Goal: Check status: Check status

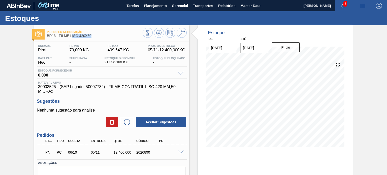
drag, startPoint x: 92, startPoint y: 35, endPoint x: 71, endPoint y: 36, distance: 20.9
click at [71, 36] on span "BR13 - FILME LISO 420X50" at bounding box center [95, 36] width 96 height 4
click at [70, 36] on span "BR13 - FILME LISO 420X50" at bounding box center [95, 36] width 96 height 4
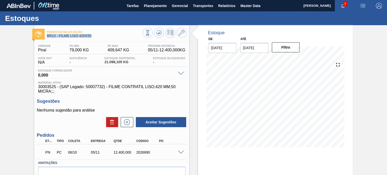
click at [89, 38] on div "Pedido em Negociação BR13 - FILME LISO 420X50" at bounding box center [95, 33] width 96 height 11
drag, startPoint x: 94, startPoint y: 37, endPoint x: 60, endPoint y: 36, distance: 34.3
click at [60, 36] on span "BR13 - FILME LISO 420X50" at bounding box center [95, 36] width 96 height 4
copy span "FILME LISO 420X50"
click at [368, 104] on div "Pedido em Negociação BR13 - FILME LISO 420X50 Unidade Piraí PE MIN 79,000 KG PE…" at bounding box center [193, 121] width 387 height 192
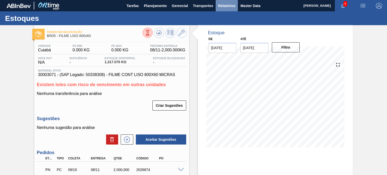
click at [231, 8] on span "Relatórios" at bounding box center [226, 6] width 17 height 6
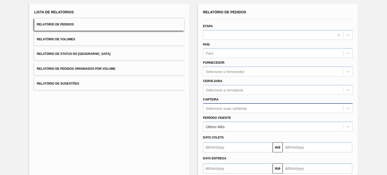
scroll to position [57, 0]
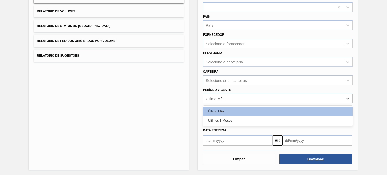
click at [228, 99] on div "Último Mês" at bounding box center [274, 98] width 140 height 7
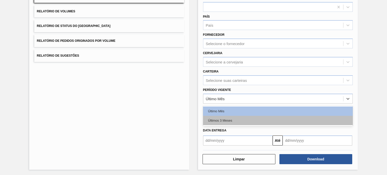
click at [226, 116] on div "Últimos 3 Meses" at bounding box center [278, 120] width 150 height 9
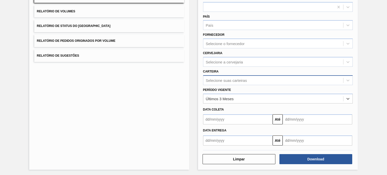
click at [229, 79] on div "Selecione suas carteiras" at bounding box center [226, 80] width 41 height 4
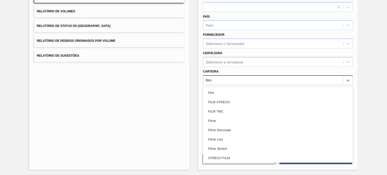
type input "filme"
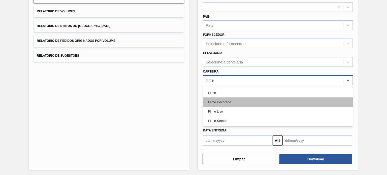
click at [233, 99] on div "Filme Decorado" at bounding box center [278, 102] width 150 height 9
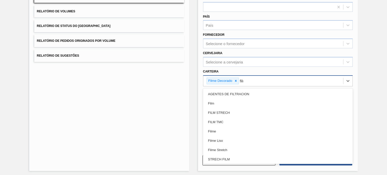
type input "filme"
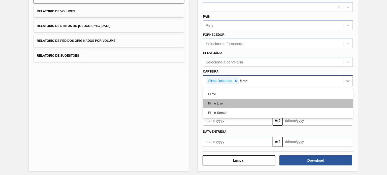
click at [237, 100] on div "Filme Liso" at bounding box center [278, 103] width 150 height 9
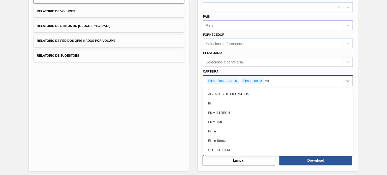
type input "filme"
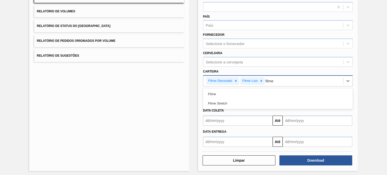
click at [236, 100] on div "Filme Stretch" at bounding box center [278, 103] width 150 height 9
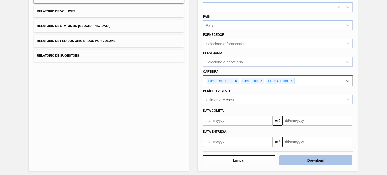
click at [312, 159] on button "Download" at bounding box center [316, 161] width 73 height 10
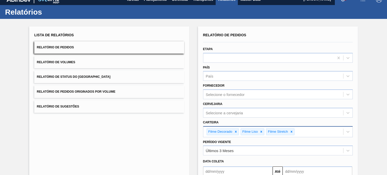
scroll to position [0, 0]
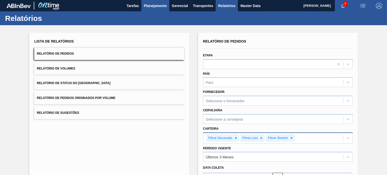
click at [158, 9] on button "Planejamento" at bounding box center [155, 5] width 28 height 11
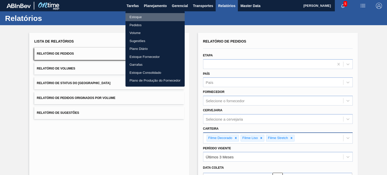
click at [148, 15] on li "Estoque" at bounding box center [155, 17] width 59 height 8
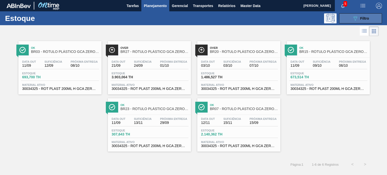
click at [354, 20] on icon "089F7B8B-B2A5-4AFE-B5C0-19BA573D28AC" at bounding box center [356, 18] width 6 height 6
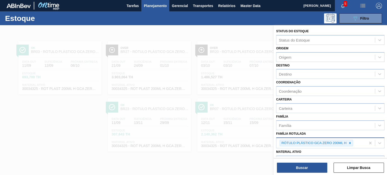
click at [349, 143] on icon at bounding box center [351, 143] width 4 height 4
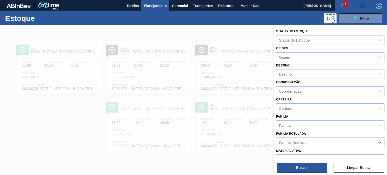
paste Rotulada "FILME BOH 350ML"
type Rotulada "FILME BOH 350ML"
click at [316, 152] on div "FILME BOH 350ML" at bounding box center [330, 155] width 108 height 9
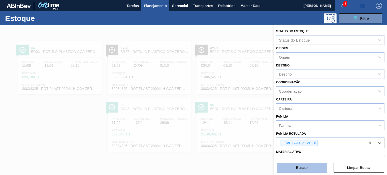
click at [314, 164] on button "Buscar" at bounding box center [302, 168] width 50 height 10
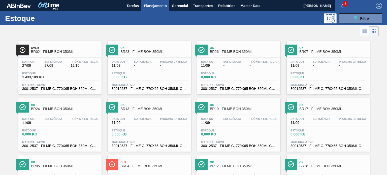
click at [362, 23] on div "Estoque 089F7B8B-B2A5-4AFE-B5C0-19BA573D28AC Filtro" at bounding box center [193, 18] width 387 height 14
click at [358, 20] on div "089F7B8B-B2A5-4AFE-B5C0-19BA573D28AC Filtro" at bounding box center [361, 18] width 17 height 6
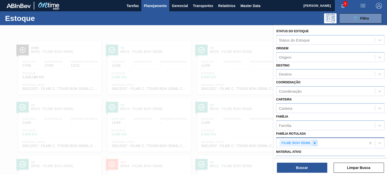
click at [316, 144] on div at bounding box center [315, 143] width 6 height 6
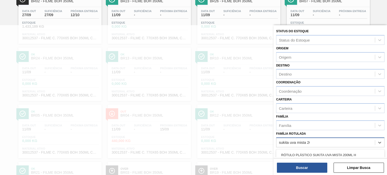
type Rotulada "sukita uva mista 200"
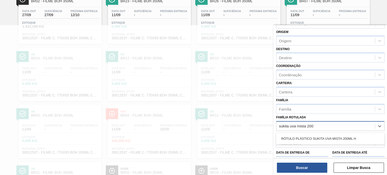
scroll to position [25, 0]
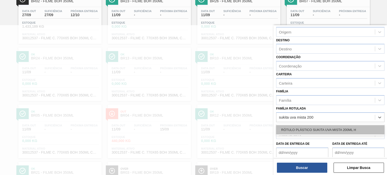
click at [330, 130] on div "RÓTULO PLÁSTICO SUKITA UVA MISTA 200ML H" at bounding box center [330, 129] width 108 height 9
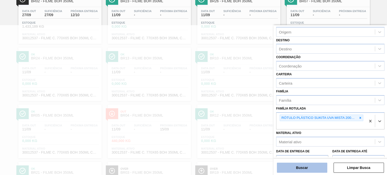
click at [315, 169] on button "Buscar" at bounding box center [302, 168] width 50 height 10
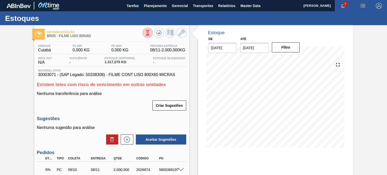
scroll to position [43, 0]
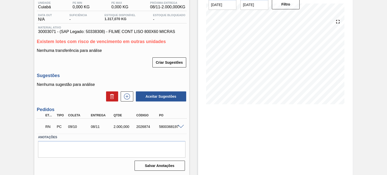
click at [180, 125] on span at bounding box center [181, 127] width 6 height 4
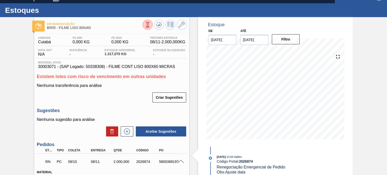
scroll to position [0, 0]
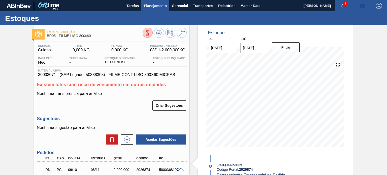
click at [145, 6] on span "Planejamento" at bounding box center [155, 6] width 23 height 6
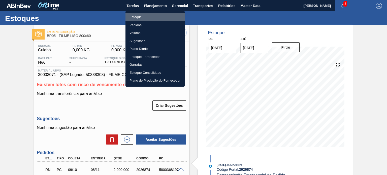
click at [147, 18] on li "Estoque" at bounding box center [155, 17] width 59 height 8
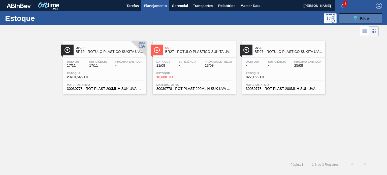
click at [360, 16] on div "089F7B8B-B2A5-4AFE-B5C0-19BA573D28AC Filtro" at bounding box center [361, 18] width 17 height 6
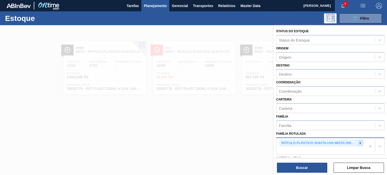
click at [361, 141] on icon at bounding box center [361, 143] width 4 height 4
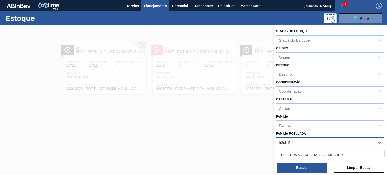
type Rotulada "h2oh 500"
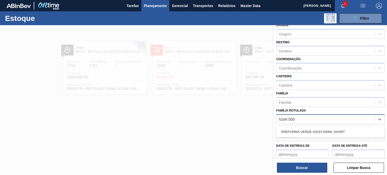
scroll to position [50, 0]
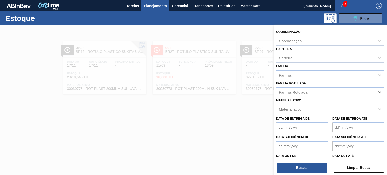
drag, startPoint x: 297, startPoint y: 89, endPoint x: 272, endPoint y: 87, distance: 24.5
click at [274, 87] on div "Status do Estoque Status do Estoque Origem Origem Destino Destino Coordenação C…" at bounding box center [330, 112] width 113 height 175
click at [287, 89] on div "Família Rotulada" at bounding box center [326, 92] width 99 height 7
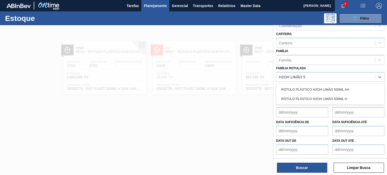
scroll to position [64, 0]
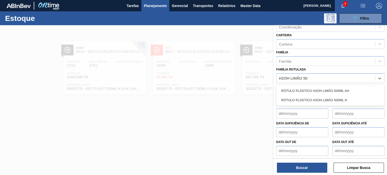
type Rotulada "H2OH LIMÃO 500"
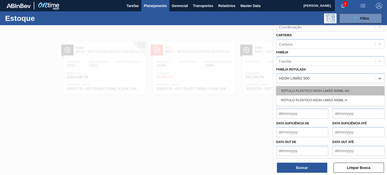
click at [326, 87] on div "RÓTULO PLÁSTICO H2OH LIMÃO 500ML AH" at bounding box center [330, 90] width 108 height 9
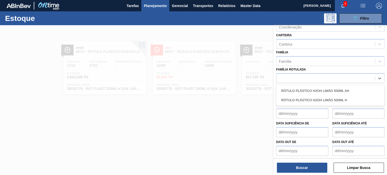
scroll to position [65, 0]
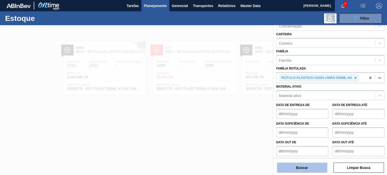
click at [316, 164] on button "Buscar" at bounding box center [302, 168] width 50 height 10
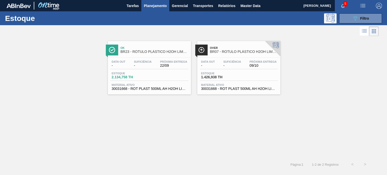
click at [223, 70] on div "Data out - Suficiência - Próxima Entrega 09/10 Estoque 1.426,938 TH Material at…" at bounding box center [238, 75] width 83 height 34
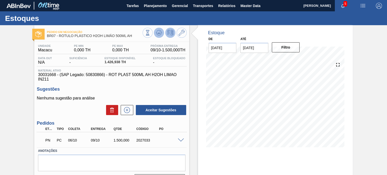
click at [160, 33] on icon at bounding box center [159, 33] width 6 height 6
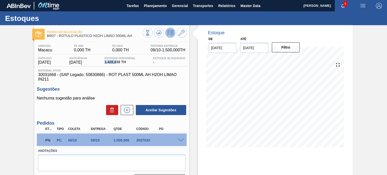
drag, startPoint x: 108, startPoint y: 63, endPoint x: 120, endPoint y: 62, distance: 11.6
click at [120, 62] on span "1.426,938 TH" at bounding box center [120, 62] width 31 height 4
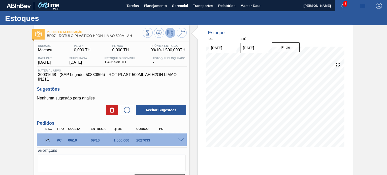
click at [51, 74] on span "30031668 - (SAP Legado: 50830866) - ROT PLAST 500ML AH H2OH LIMAO IN211" at bounding box center [111, 77] width 147 height 9
copy span "30031668"
drag, startPoint x: 146, startPoint y: 34, endPoint x: 143, endPoint y: 30, distance: 4.2
click at [143, 30] on button at bounding box center [148, 33] width 10 height 10
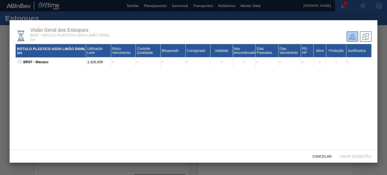
click at [153, 23] on div "Visão Geral dos Estoques BR07 - RÓTULO PLÁSTICO H2OH LIMÃO 500ML AH RÓTULO PLÁS…" at bounding box center [194, 85] width 368 height 130
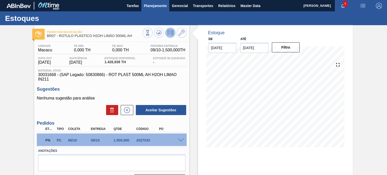
click at [154, 9] on button "Planejamento" at bounding box center [155, 5] width 28 height 11
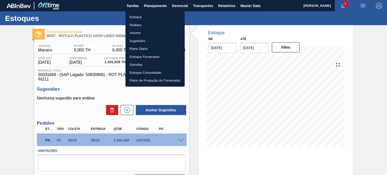
click at [137, 25] on li "Pedidos" at bounding box center [155, 25] width 59 height 8
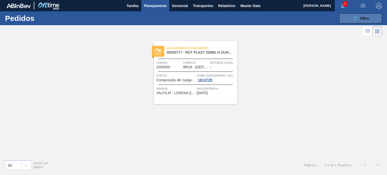
click at [357, 22] on button "089F7B8B-B2A5-4AFE-B5C0-19BA573D28AC Filtro" at bounding box center [360, 18] width 43 height 10
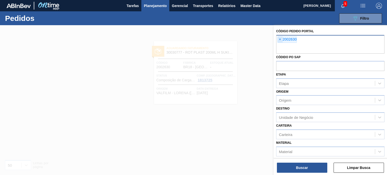
click at [278, 39] on span "×" at bounding box center [280, 40] width 5 height 6
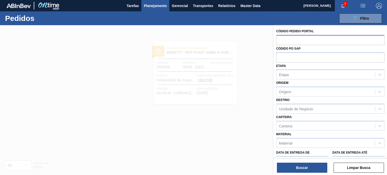
paste input "text"
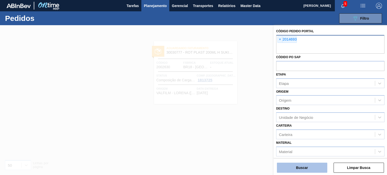
click at [312, 165] on button "Buscar" at bounding box center [302, 168] width 50 height 10
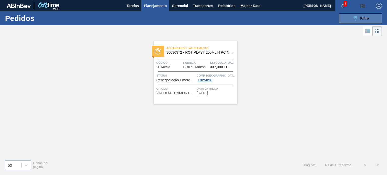
click at [349, 16] on button "089F7B8B-B2A5-4AFE-B5C0-19BA573D28AC Filtro" at bounding box center [360, 18] width 43 height 10
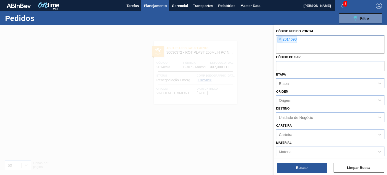
click at [281, 40] on span "×" at bounding box center [280, 40] width 5 height 6
paste input "2023286"
type input "2023286"
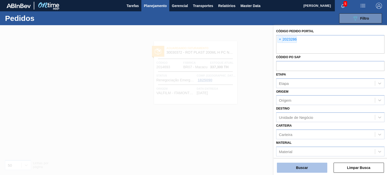
click at [308, 168] on button "Buscar" at bounding box center [302, 168] width 50 height 10
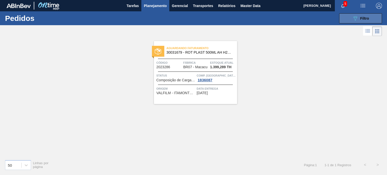
click at [348, 22] on button "089F7B8B-B2A5-4AFE-B5C0-19BA573D28AC Filtro" at bounding box center [360, 18] width 43 height 10
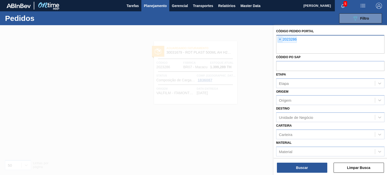
click at [279, 40] on span "×" at bounding box center [280, 40] width 5 height 6
paste input "2023499"
type input "2023499"
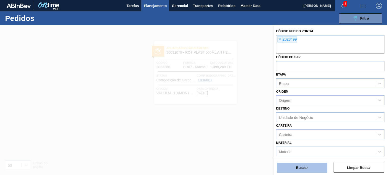
click at [305, 172] on button "Buscar" at bounding box center [302, 168] width 50 height 10
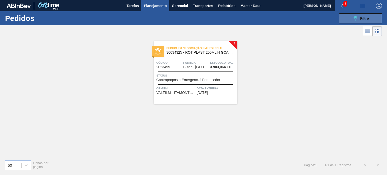
click at [346, 20] on button "089F7B8B-B2A5-4AFE-B5C0-19BA573D28AC Filtro" at bounding box center [360, 18] width 43 height 10
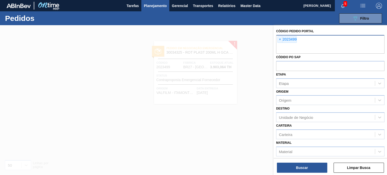
click at [277, 39] on div "× 2023499" at bounding box center [330, 44] width 108 height 19
click at [281, 39] on span "×" at bounding box center [280, 40] width 5 height 6
paste input "2023050"
type input "2023050"
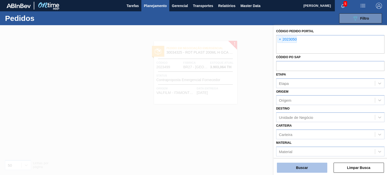
click at [300, 168] on button "Buscar" at bounding box center [302, 168] width 50 height 10
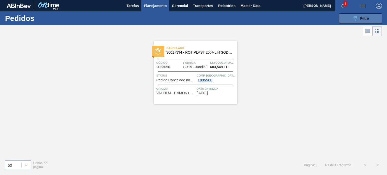
click at [356, 20] on icon "089F7B8B-B2A5-4AFE-B5C0-19BA573D28AC" at bounding box center [356, 18] width 6 height 6
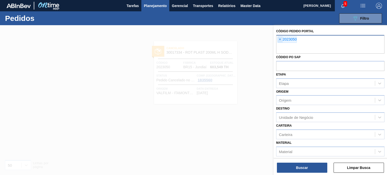
click at [280, 40] on span "×" at bounding box center [280, 40] width 5 height 6
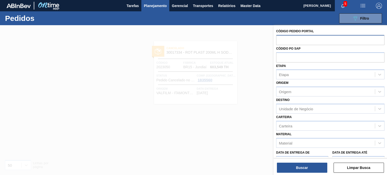
paste input "2018154"
type input "2018154"
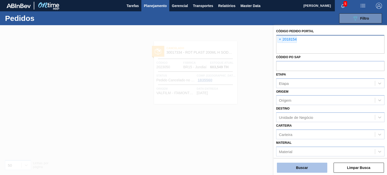
click at [306, 163] on div "Buscar Limpar Busca" at bounding box center [330, 165] width 113 height 14
click at [304, 167] on button "Buscar" at bounding box center [302, 168] width 50 height 10
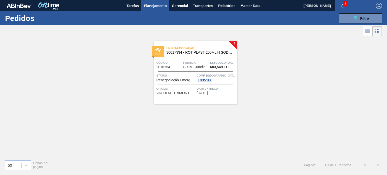
click at [346, 24] on div "089F7B8B-B2A5-4AFE-B5C0-19BA573D28AC Filtro Código Pedido Portal × 2018154 Códi…" at bounding box center [230, 18] width 307 height 15
click at [346, 21] on button "089F7B8B-B2A5-4AFE-B5C0-19BA573D28AC Filtro" at bounding box center [360, 18] width 43 height 10
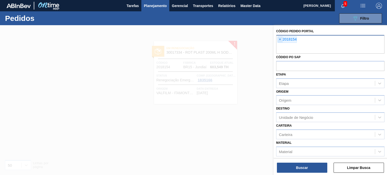
click at [281, 40] on span "×" at bounding box center [280, 40] width 5 height 6
paste input "2018116"
type input "2018116"
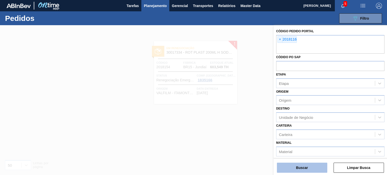
drag, startPoint x: 307, startPoint y: 156, endPoint x: 306, endPoint y: 164, distance: 7.8
click at [307, 157] on div "Código Pedido Portal × 2018116 Códido PO SAP Etapa Etapa Origem Origem Destino …" at bounding box center [330, 91] width 113 height 132
click at [306, 165] on button "Buscar" at bounding box center [302, 168] width 50 height 10
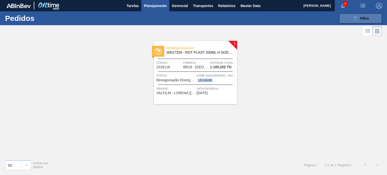
drag, startPoint x: 355, startPoint y: 17, endPoint x: 350, endPoint y: 19, distance: 5.2
click at [355, 17] on icon "089F7B8B-B2A5-4AFE-B5C0-19BA573D28AC" at bounding box center [356, 18] width 6 height 6
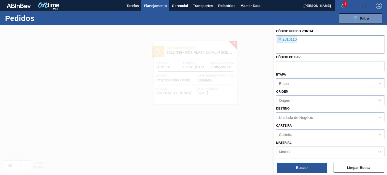
click at [278, 38] on span "×" at bounding box center [280, 40] width 5 height 6
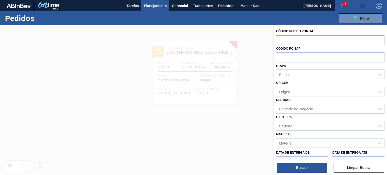
paste input "2023050"
type input "2023050"
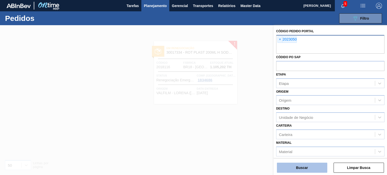
click at [314, 169] on button "Buscar" at bounding box center [302, 168] width 50 height 10
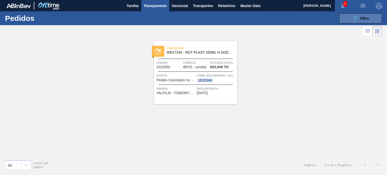
click at [364, 22] on button "089F7B8B-B2A5-4AFE-B5C0-19BA573D28AC Filtro" at bounding box center [360, 18] width 43 height 10
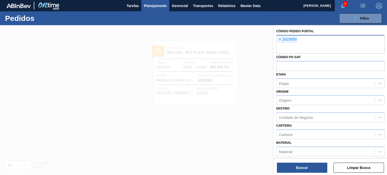
click at [281, 39] on span "×" at bounding box center [280, 40] width 5 height 6
paste input "2018121"
type input "2018121"
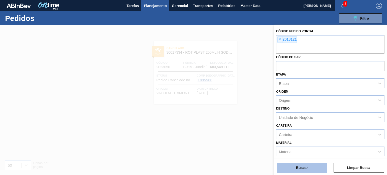
click at [305, 165] on button "Buscar" at bounding box center [302, 168] width 50 height 10
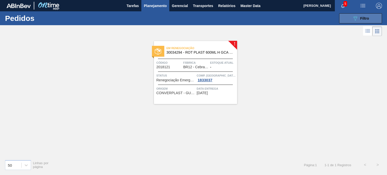
click at [342, 19] on button "089F7B8B-B2A5-4AFE-B5C0-19BA573D28AC Filtro" at bounding box center [360, 18] width 43 height 10
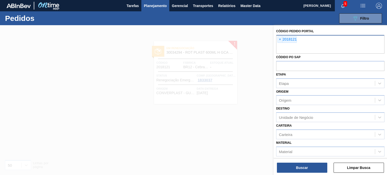
click at [281, 40] on span "×" at bounding box center [280, 40] width 5 height 6
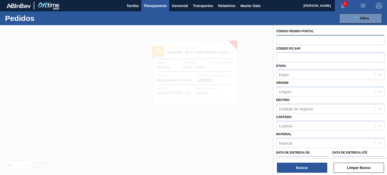
paste input "2018042"
type input "2018042"
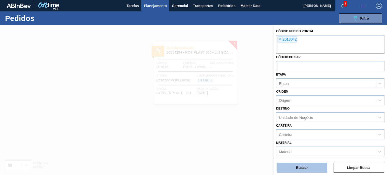
click at [310, 164] on button "Buscar" at bounding box center [302, 168] width 50 height 10
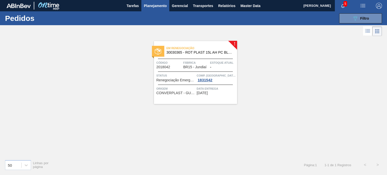
click at [346, 25] on div "089F7B8B-B2A5-4AFE-B5C0-19BA573D28AC Filtro Código Pedido Portal × 2018042 Códi…" at bounding box center [230, 18] width 307 height 15
click at [347, 23] on button "089F7B8B-B2A5-4AFE-B5C0-19BA573D28AC Filtro" at bounding box center [360, 18] width 43 height 10
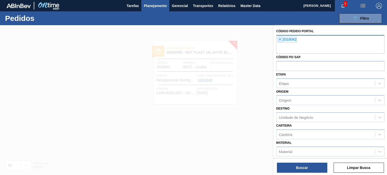
click at [280, 40] on span "×" at bounding box center [280, 40] width 5 height 6
paste input "2018153"
type input "2018153"
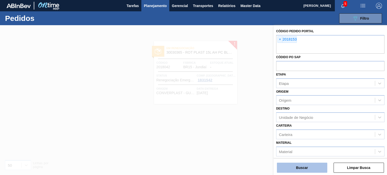
click at [307, 164] on button "Buscar" at bounding box center [302, 168] width 50 height 10
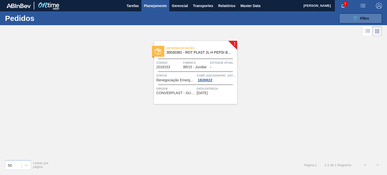
click at [344, 17] on button "089F7B8B-B2A5-4AFE-B5C0-19BA573D28AC Filtro" at bounding box center [360, 18] width 43 height 10
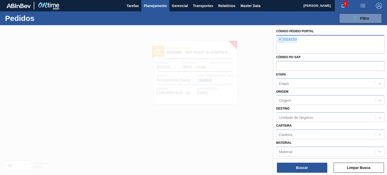
click at [280, 37] on span "×" at bounding box center [280, 40] width 5 height 6
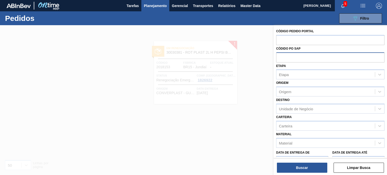
paste input "2023233"
type input "2023233"
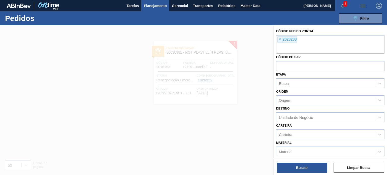
click at [308, 162] on div "Buscar Limpar Busca" at bounding box center [330, 165] width 113 height 14
click at [308, 165] on button "Buscar" at bounding box center [302, 168] width 50 height 10
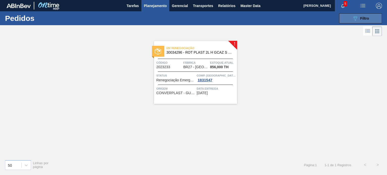
click at [347, 22] on button "089F7B8B-B2A5-4AFE-B5C0-19BA573D28AC Filtro" at bounding box center [360, 18] width 43 height 10
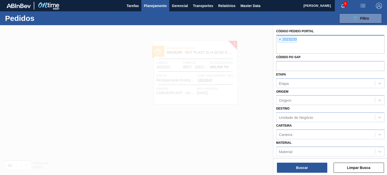
click at [280, 39] on span "×" at bounding box center [280, 40] width 5 height 6
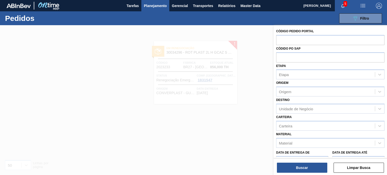
paste input "2027042"
type input "2027042"
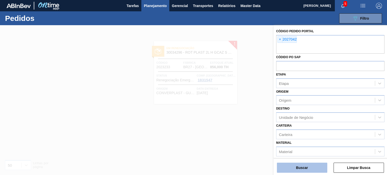
click at [314, 173] on button "Buscar" at bounding box center [302, 168] width 50 height 10
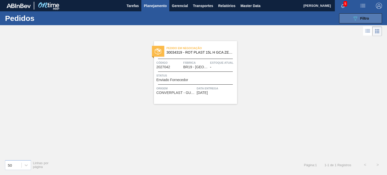
click at [344, 20] on button "089F7B8B-B2A5-4AFE-B5C0-19BA573D28AC Filtro" at bounding box center [360, 18] width 43 height 10
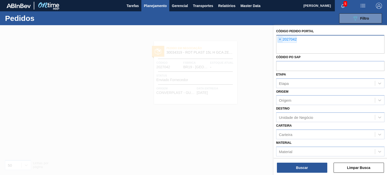
click at [279, 39] on span "×" at bounding box center [280, 40] width 5 height 6
paste input "2025892"
type input "2025892"
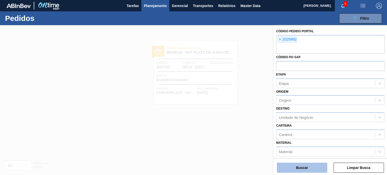
click at [311, 165] on button "Buscar" at bounding box center [302, 168] width 50 height 10
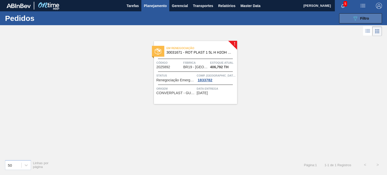
click at [354, 19] on icon "089F7B8B-B2A5-4AFE-B5C0-19BA573D28AC" at bounding box center [356, 18] width 6 height 6
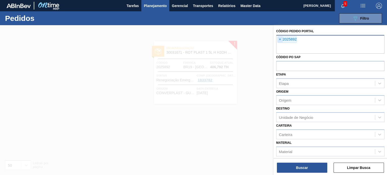
click at [281, 41] on span "×" at bounding box center [280, 40] width 5 height 6
paste input "2023540"
type input "2023540"
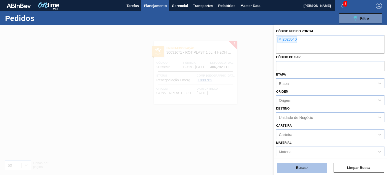
click at [311, 167] on button "Buscar" at bounding box center [302, 168] width 50 height 10
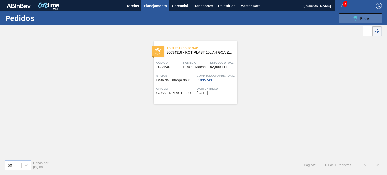
click at [343, 20] on button "089F7B8B-B2A5-4AFE-B5C0-19BA573D28AC Filtro" at bounding box center [360, 18] width 43 height 10
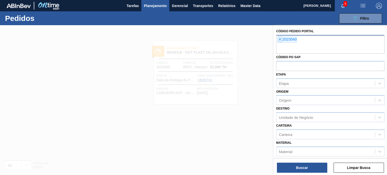
click at [279, 38] on span "×" at bounding box center [280, 40] width 5 height 6
paste input "2027665"
type input "2027665"
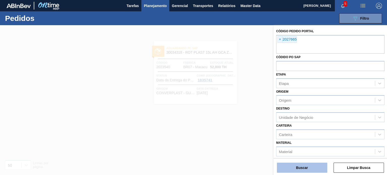
click at [313, 172] on button "Buscar" at bounding box center [302, 168] width 50 height 10
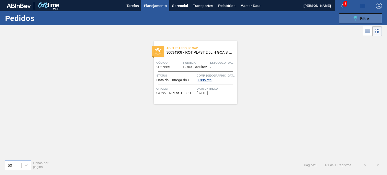
click at [354, 18] on icon "089F7B8B-B2A5-4AFE-B5C0-19BA573D28AC" at bounding box center [356, 18] width 6 height 6
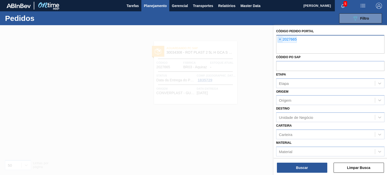
click at [278, 40] on span "×" at bounding box center [280, 40] width 5 height 6
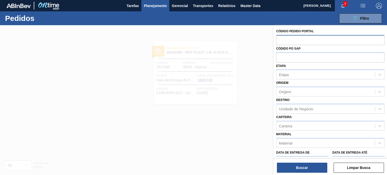
paste input "2027665"
type input "2027665"
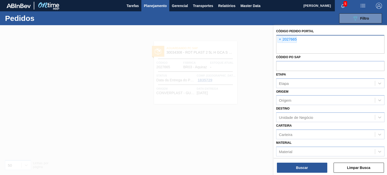
click at [241, 105] on div at bounding box center [193, 112] width 387 height 175
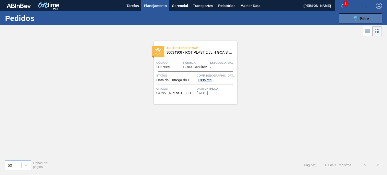
click at [343, 19] on button "089F7B8B-B2A5-4AFE-B5C0-19BA573D28AC Filtro" at bounding box center [360, 18] width 43 height 10
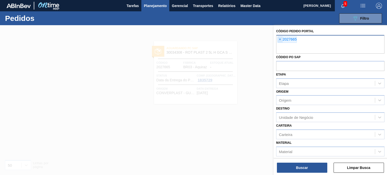
click at [280, 41] on span "×" at bounding box center [280, 40] width 5 height 6
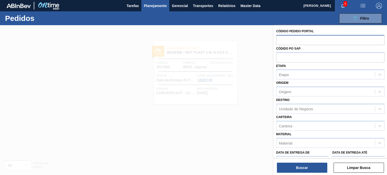
paste input "2002630"
type input "2002630"
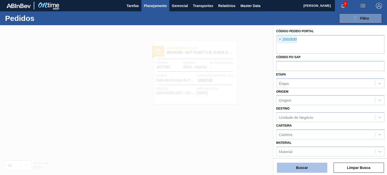
click at [300, 169] on button "Buscar" at bounding box center [302, 168] width 50 height 10
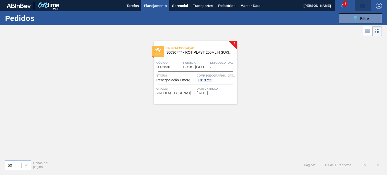
click at [358, 11] on button "button" at bounding box center [363, 5] width 16 height 11
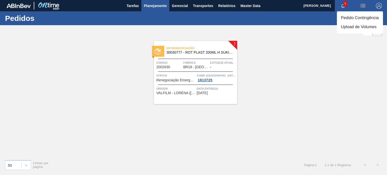
click at [357, 13] on ul "Pedido Contingência Upload de Volumes" at bounding box center [360, 22] width 46 height 22
click at [309, 33] on div at bounding box center [193, 87] width 387 height 175
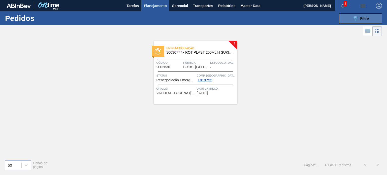
click at [342, 22] on button "089F7B8B-B2A5-4AFE-B5C0-19BA573D28AC Filtro" at bounding box center [360, 18] width 43 height 10
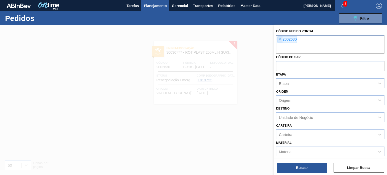
click at [281, 40] on span "×" at bounding box center [280, 40] width 5 height 6
paste input "2027665"
type input "2027665"
click at [311, 163] on button "Buscar" at bounding box center [302, 168] width 50 height 10
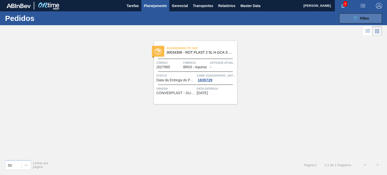
click at [363, 19] on span "Filtro" at bounding box center [365, 18] width 9 height 4
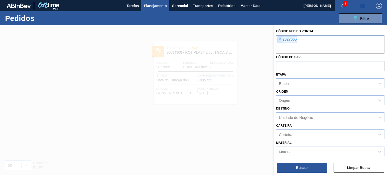
click at [282, 40] on span "×" at bounding box center [280, 40] width 5 height 6
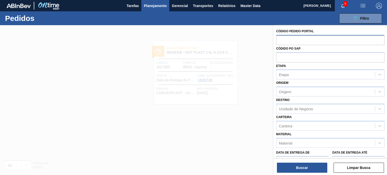
paste input "text"
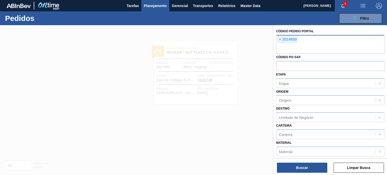
click at [309, 173] on div "Código Pedido Portal × 2014693 Códido PO SAP Etapa Etapa Origem Origem Destino …" at bounding box center [330, 100] width 113 height 151
click at [309, 171] on button "Buscar" at bounding box center [302, 168] width 50 height 10
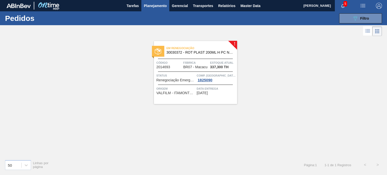
click at [150, 9] on button "Planejamento" at bounding box center [155, 5] width 28 height 11
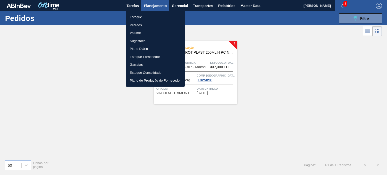
click at [142, 16] on li "Estoque" at bounding box center [155, 17] width 59 height 8
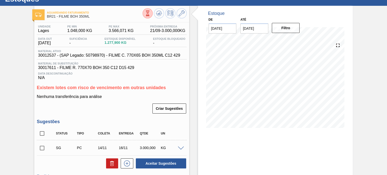
scroll to position [11, 0]
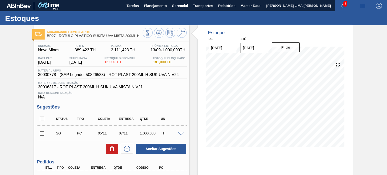
scroll to position [68, 0]
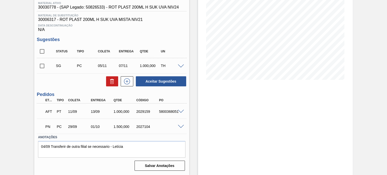
click at [181, 110] on span at bounding box center [181, 112] width 6 height 4
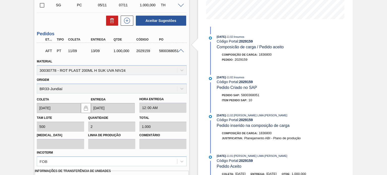
scroll to position [194, 0]
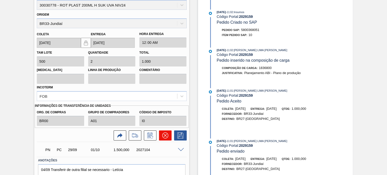
click at [167, 131] on button at bounding box center [165, 136] width 13 height 10
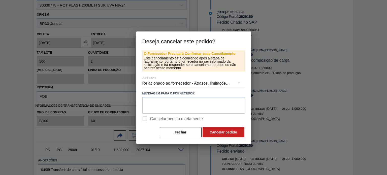
click at [167, 81] on div "Relacionado ao fornecedor - Atrasos, limitações de capacidade, etc." at bounding box center [193, 83] width 103 height 14
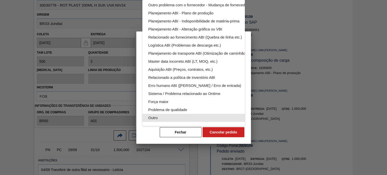
click at [161, 114] on div "Outro" at bounding box center [206, 118] width 114 height 8
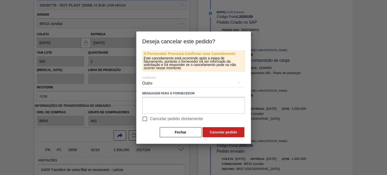
scroll to position [31, 0]
click at [147, 122] on div "Relacionado ao fornecedor - Atrasos, limitações de capacidade, etc. Relacionado…" at bounding box center [193, 87] width 387 height 175
click at [145, 120] on input "Cancelar pedido diretamente" at bounding box center [145, 119] width 11 height 11
checkbox input "true"
click at [225, 135] on button "Cancelar pedido" at bounding box center [224, 132] width 42 height 10
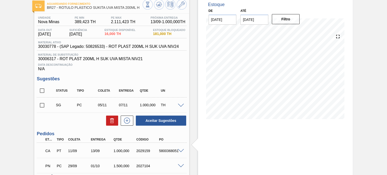
scroll to position [0, 0]
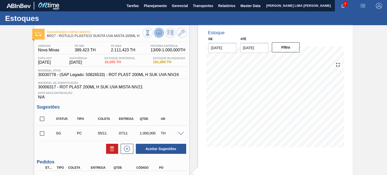
click at [157, 35] on icon at bounding box center [159, 33] width 6 height 6
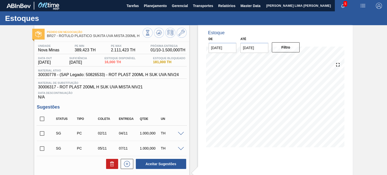
click at [181, 132] on div at bounding box center [182, 134] width 10 height 4
click at [181, 133] on span at bounding box center [181, 134] width 6 height 4
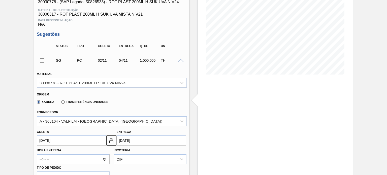
scroll to position [151, 0]
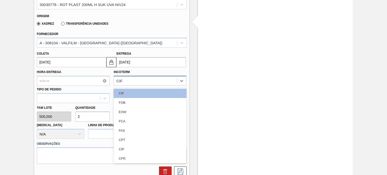
click at [138, 81] on div "CIF" at bounding box center [145, 80] width 63 height 7
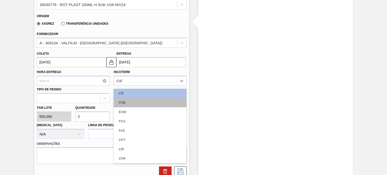
click at [133, 102] on div "FOB" at bounding box center [150, 102] width 73 height 9
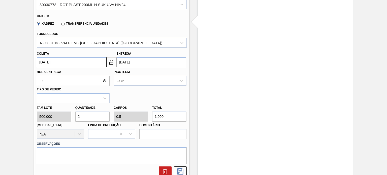
drag, startPoint x: 166, startPoint y: 119, endPoint x: 145, endPoint y: 111, distance: 21.9
click at [145, 111] on div "Tam lote 500,000 Quantidade 2 Carros 0,5 Total 1.000 Doca N/A Linha de Produção…" at bounding box center [112, 121] width 154 height 36
paste input "107,504"
type input "2,215"
type input "0,554"
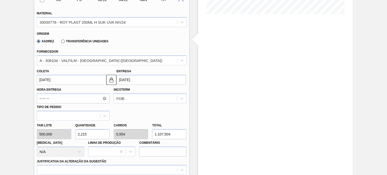
scroll to position [101, 0]
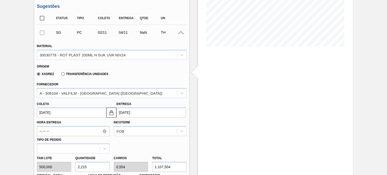
type input "1.107,504"
click at [89, 76] on div "Transferência Unidades" at bounding box center [83, 74] width 49 height 5
click at [89, 75] on label "Transferência Unidades" at bounding box center [84, 74] width 47 height 4
click at [61, 75] on input "Transferência Unidades" at bounding box center [61, 75] width 0 height 0
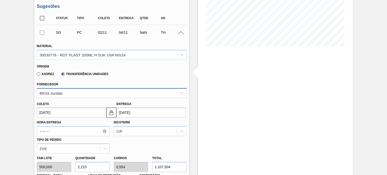
click at [81, 90] on div "BR33-Jundiaí" at bounding box center [107, 93] width 140 height 7
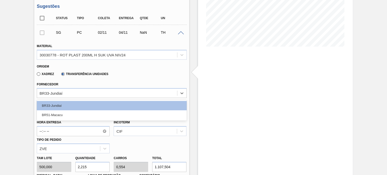
click at [100, 82] on div "Fornecedor option BR33-Jundiaí focused, 1 of 2. 2 results available. Use Up and…" at bounding box center [112, 89] width 150 height 17
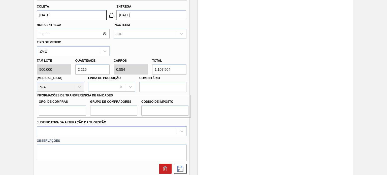
scroll to position [202, 0]
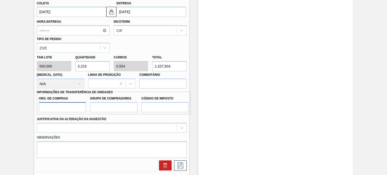
drag, startPoint x: 69, startPoint y: 107, endPoint x: 71, endPoint y: 111, distance: 4.5
click at [69, 107] on input "Org. de Compras" at bounding box center [62, 107] width 47 height 10
type input "BR00"
click at [105, 111] on input "Grupo de Compradores" at bounding box center [113, 107] width 47 height 10
type input "A01"
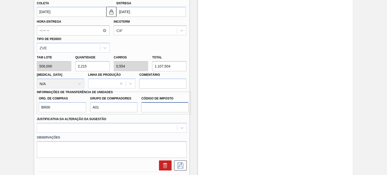
drag, startPoint x: 142, startPoint y: 110, endPoint x: 145, endPoint y: 111, distance: 3.4
click at [142, 110] on input "Código de Imposto" at bounding box center [164, 107] width 47 height 10
type input "I0"
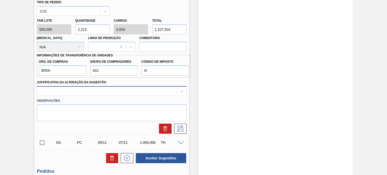
click at [131, 96] on div at bounding box center [112, 91] width 150 height 10
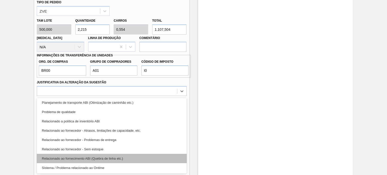
scroll to position [69, 0]
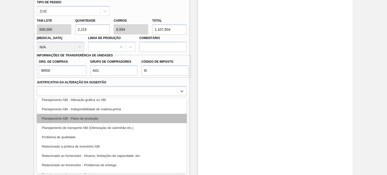
click at [102, 118] on div "Planejamento ABI - Plano de produção" at bounding box center [112, 118] width 150 height 9
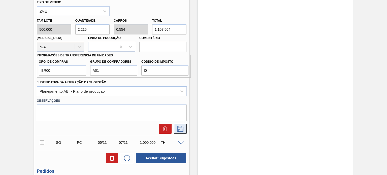
click at [186, 128] on button at bounding box center [180, 129] width 13 height 10
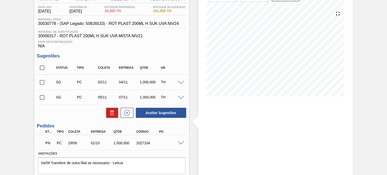
scroll to position [42, 0]
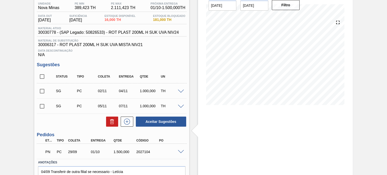
click at [181, 89] on div "TH" at bounding box center [171, 91] width 23 height 4
click at [182, 92] on span at bounding box center [181, 92] width 6 height 4
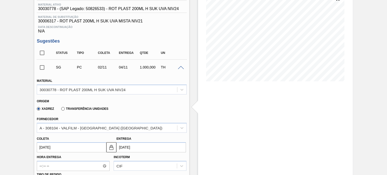
scroll to position [93, 0]
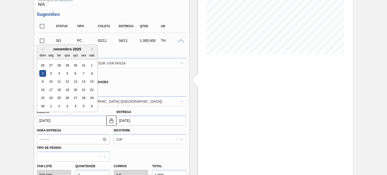
drag, startPoint x: 54, startPoint y: 124, endPoint x: 36, endPoint y: 123, distance: 18.2
click at [36, 123] on div "Coleta 02/11/2025 Previous Month Next Month novembro 2025 dom seg ter qua qui s…" at bounding box center [71, 117] width 72 height 17
type input "1"
type input "[DATE]"
type input "11"
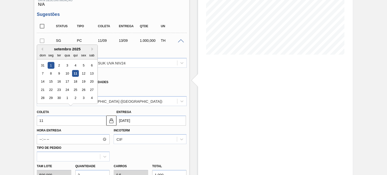
type input "13/09/2025"
type input "11/09/2"
type input "11/11/2002"
type input "11/09/20"
type input "13/09/2020"
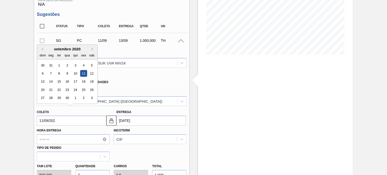
type input "[DATE]"
type input "13/09/2025"
type input "[DATE]"
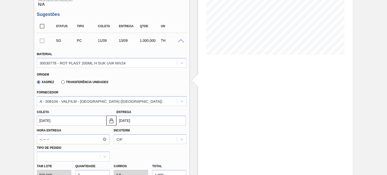
click at [148, 113] on div "Entrega 13/09/2025" at bounding box center [152, 117] width 70 height 17
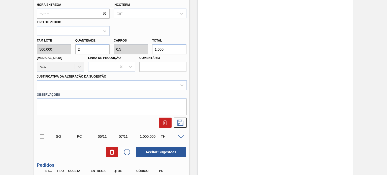
scroll to position [219, 0]
click at [181, 121] on icon at bounding box center [181, 123] width 8 height 6
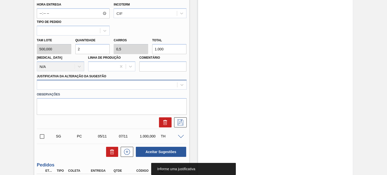
click at [143, 89] on div at bounding box center [112, 85] width 150 height 10
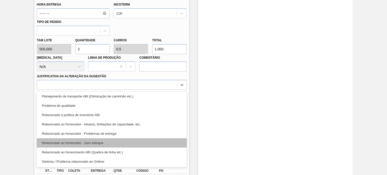
scroll to position [69, 0]
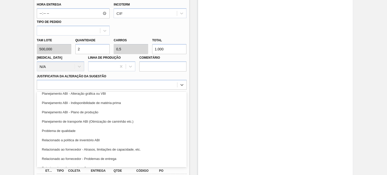
click at [116, 114] on div "Planejamento ABI - Plano de produção" at bounding box center [112, 112] width 150 height 9
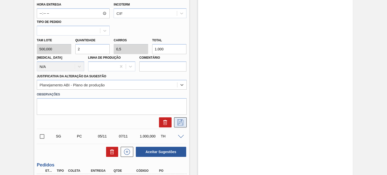
click at [176, 122] on button at bounding box center [180, 123] width 13 height 10
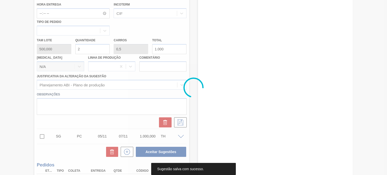
scroll to position [68, 0]
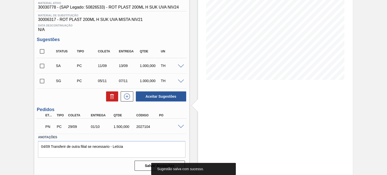
click at [181, 67] on span at bounding box center [181, 67] width 6 height 4
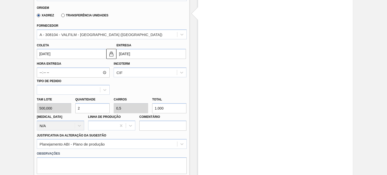
scroll to position [194, 0]
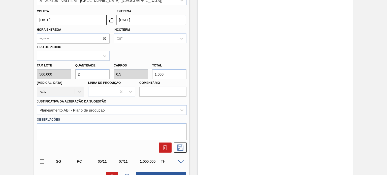
drag, startPoint x: 165, startPoint y: 71, endPoint x: 148, endPoint y: 74, distance: 17.5
click at [148, 74] on div "Tam lote 500,000 Quantidade 2 Carros 0,5 Total 1.000 Doca N/A Linha de Produção…" at bounding box center [112, 79] width 154 height 36
paste input "107,504"
type input "2,215"
type input "0,554"
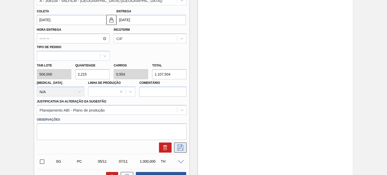
type input "1.107,504"
click at [181, 149] on icon at bounding box center [181, 148] width 8 height 6
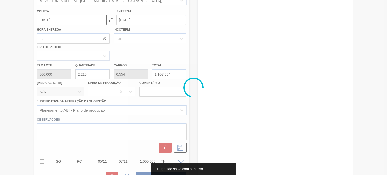
scroll to position [68, 0]
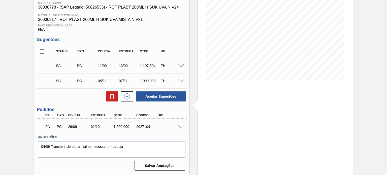
click at [43, 65] on input "checkbox" at bounding box center [42, 66] width 11 height 11
click at [154, 96] on button "Aceitar Sugestões" at bounding box center [161, 97] width 50 height 10
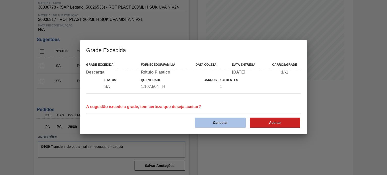
click at [203, 123] on button "Cancelar" at bounding box center [220, 123] width 51 height 10
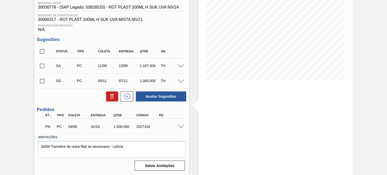
click at [42, 66] on input "checkbox" at bounding box center [42, 66] width 11 height 11
click at [157, 102] on button "Aceitar Sugestões" at bounding box center [161, 97] width 50 height 10
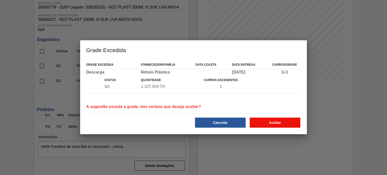
click at [269, 124] on button "Aceitar" at bounding box center [275, 123] width 51 height 10
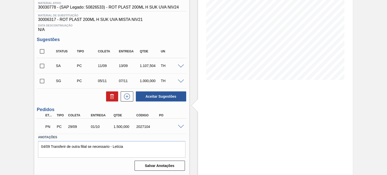
click at [43, 66] on input "checkbox" at bounding box center [42, 66] width 11 height 11
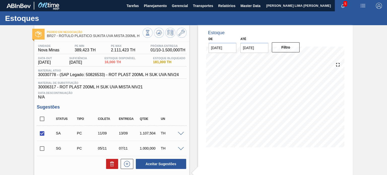
scroll to position [25, 0]
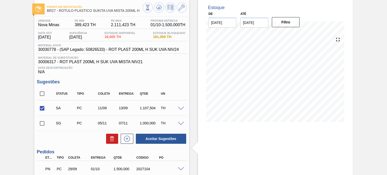
click at [181, 107] on span at bounding box center [181, 109] width 6 height 4
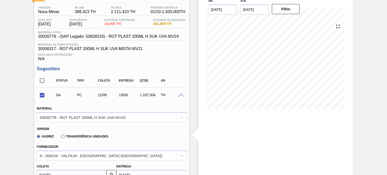
scroll to position [50, 0]
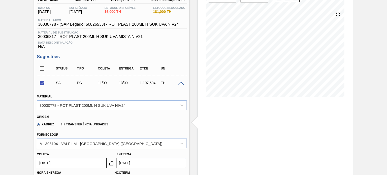
click at [92, 122] on div "Transferência Unidades" at bounding box center [83, 124] width 49 height 5
click at [93, 125] on label "Transferência Unidades" at bounding box center [84, 125] width 47 height 4
click at [61, 126] on input "Transferência Unidades" at bounding box center [61, 126] width 0 height 0
checkbox input "false"
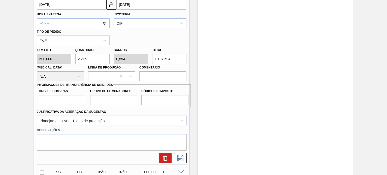
scroll to position [227, 0]
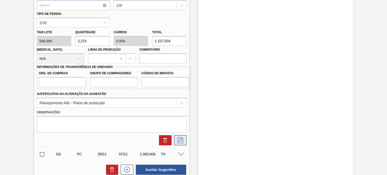
click at [180, 137] on icon at bounding box center [181, 140] width 8 height 6
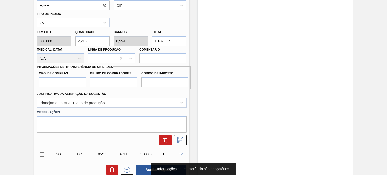
click at [68, 76] on label "Org. de Compras" at bounding box center [62, 73] width 47 height 7
click at [68, 77] on input "Org. de Compras" at bounding box center [62, 82] width 47 height 10
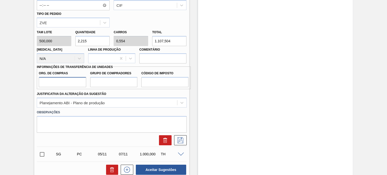
click at [67, 86] on input "Org. de Compras" at bounding box center [62, 82] width 47 height 10
type input "BR00"
click at [103, 88] on div "Org. de Compras BR00 Grupo de Compradores Código de Imposto" at bounding box center [114, 78] width 154 height 23
click at [106, 84] on input "Grupo de Compradores" at bounding box center [113, 82] width 47 height 10
type input "A01"
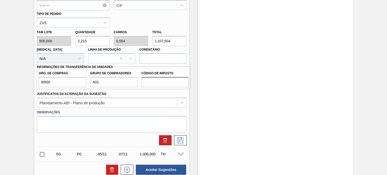
click at [155, 86] on input "Código de Imposto" at bounding box center [164, 82] width 47 height 10
type input "I0"
click at [134, 5] on div "CIF" at bounding box center [145, 5] width 63 height 7
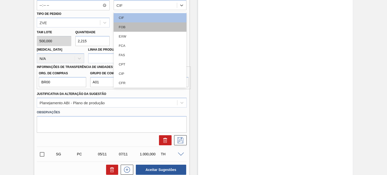
click at [130, 27] on div "FOB" at bounding box center [150, 26] width 73 height 9
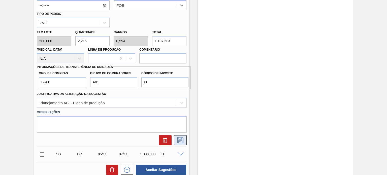
click at [179, 138] on icon at bounding box center [181, 140] width 8 height 6
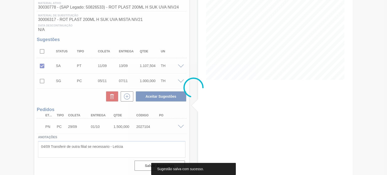
scroll to position [68, 0]
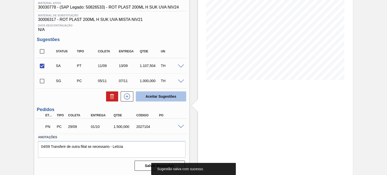
click at [158, 96] on button "Aceitar Sugestões" at bounding box center [161, 97] width 50 height 10
checkbox input "false"
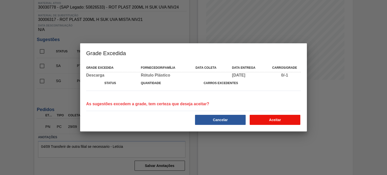
click at [265, 115] on button "Aceitar" at bounding box center [275, 120] width 51 height 10
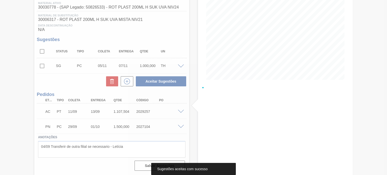
click at [177, 113] on div at bounding box center [193, 87] width 387 height 175
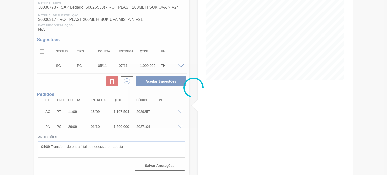
click at [182, 110] on span at bounding box center [181, 112] width 6 height 4
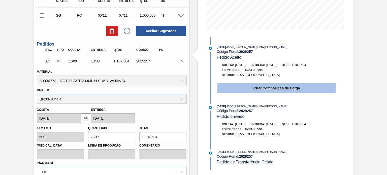
click at [260, 90] on button "Criar Composição de Carga" at bounding box center [277, 88] width 119 height 10
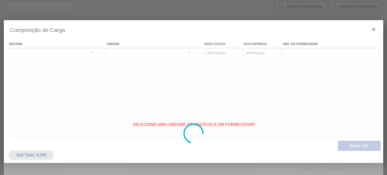
click at [349, 140] on div at bounding box center [194, 133] width 380 height 227
click at [354, 143] on div at bounding box center [194, 133] width 380 height 227
type coleta "[DATE]"
type entrega "13/09/2025"
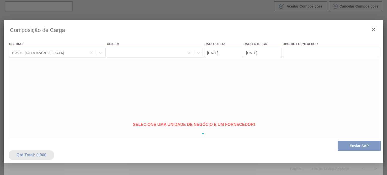
click at [353, 143] on div at bounding box center [194, 133] width 380 height 227
click at [351, 143] on div at bounding box center [194, 133] width 380 height 227
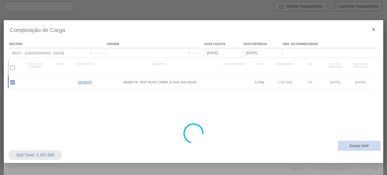
click at [355, 150] on button "Enviar SAP" at bounding box center [359, 146] width 43 height 10
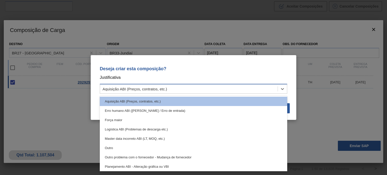
click at [212, 85] on div "Aquisição ABI (Preços, contratos, etc.)" at bounding box center [194, 89] width 188 height 10
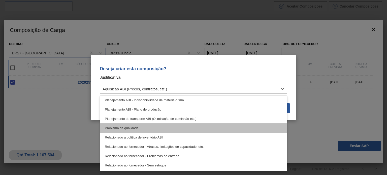
scroll to position [69, 0]
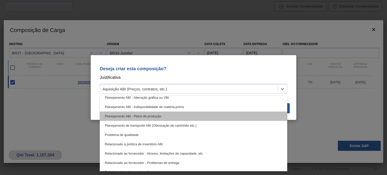
click at [167, 115] on div "Planejamento ABI - Plano de produção" at bounding box center [194, 116] width 188 height 9
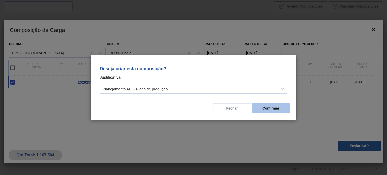
click at [279, 107] on button "Confirmar" at bounding box center [271, 108] width 38 height 10
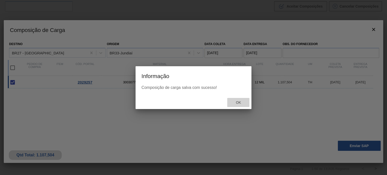
click at [239, 102] on span "Ok" at bounding box center [238, 103] width 13 height 4
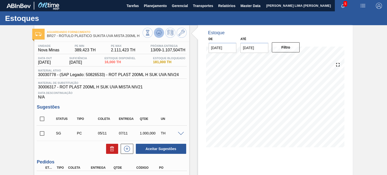
click at [160, 34] on icon at bounding box center [159, 33] width 6 height 6
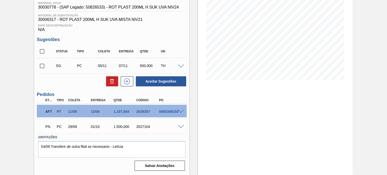
click at [172, 110] on div "5800368192" at bounding box center [170, 112] width 25 height 4
copy div "5800368192"
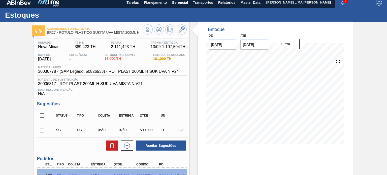
scroll to position [0, 0]
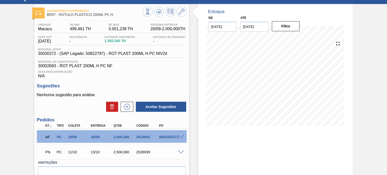
scroll to position [47, 0]
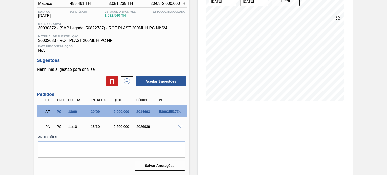
drag, startPoint x: 147, startPoint y: 111, endPoint x: 169, endPoint y: 111, distance: 21.4
click at [149, 111] on div "2014693" at bounding box center [147, 112] width 25 height 4
click at [181, 109] on div at bounding box center [182, 111] width 10 height 4
click at [179, 111] on span at bounding box center [181, 112] width 6 height 4
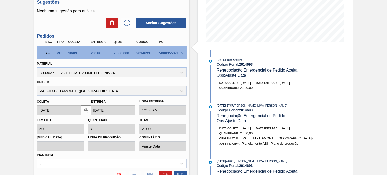
scroll to position [97, 0]
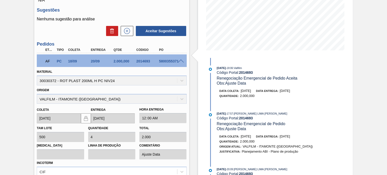
click at [250, 78] on span "Renegociação Emergencial de Pedido Aceita" at bounding box center [257, 78] width 81 height 4
click at [249, 81] on div "Obs: Ajuste Data" at bounding box center [277, 83] width 120 height 5
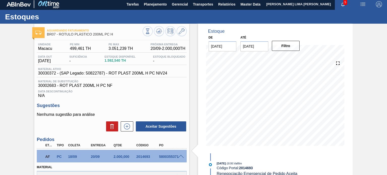
scroll to position [0, 0]
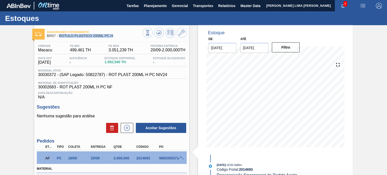
drag, startPoint x: 109, startPoint y: 38, endPoint x: 59, endPoint y: 36, distance: 50.0
click at [59, 36] on div "Aguardando Faturamento BR07 - RÓTULO PLÁSTICO 200ML PC H" at bounding box center [95, 33] width 96 height 11
copy span "RÓTULO PLÁSTICO 200ML PC H"
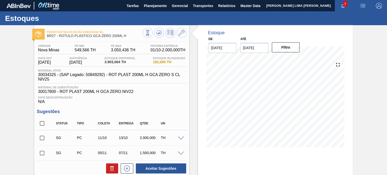
scroll to position [50, 0]
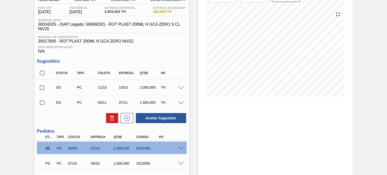
click at [179, 148] on span at bounding box center [181, 149] width 6 height 4
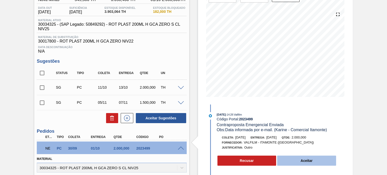
click at [302, 160] on button "Aceitar" at bounding box center [306, 161] width 59 height 10
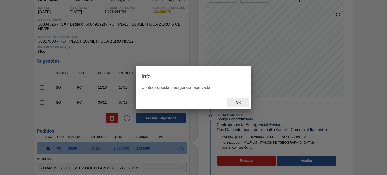
click at [239, 102] on span "Ok" at bounding box center [238, 103] width 13 height 4
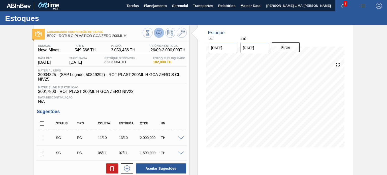
click at [157, 33] on icon at bounding box center [159, 33] width 6 height 6
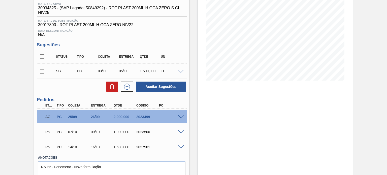
scroll to position [76, 0]
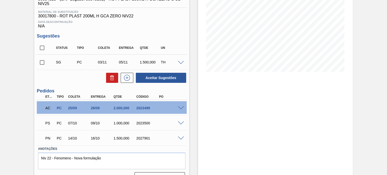
click at [181, 122] on span at bounding box center [181, 124] width 6 height 4
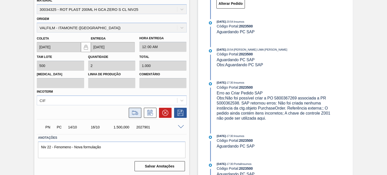
click at [132, 113] on icon at bounding box center [135, 113] width 8 height 6
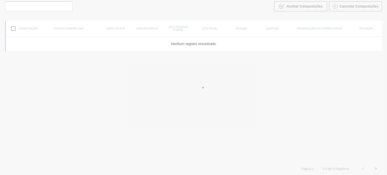
scroll to position [36, 0]
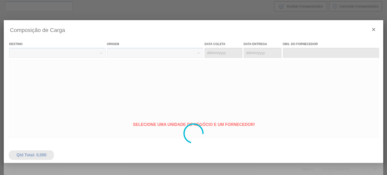
type coleta "[DATE]"
type entrega "[DATE]"
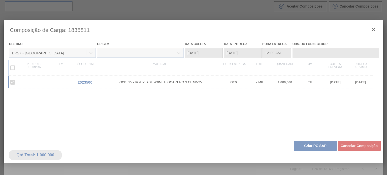
click at [307, 148] on div at bounding box center [194, 133] width 380 height 227
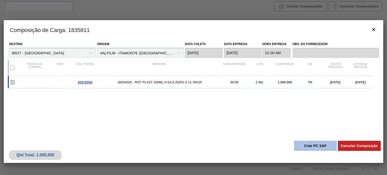
click at [312, 150] on button "Criar PC SAP" at bounding box center [315, 146] width 43 height 10
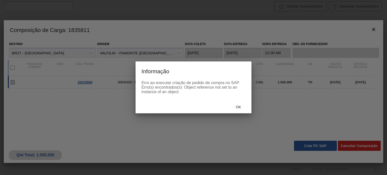
click at [238, 106] on span "Ok" at bounding box center [238, 107] width 13 height 4
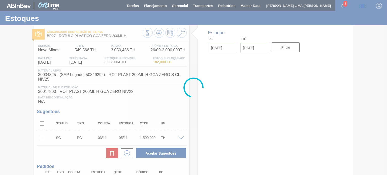
click at [157, 36] on div at bounding box center [193, 87] width 387 height 175
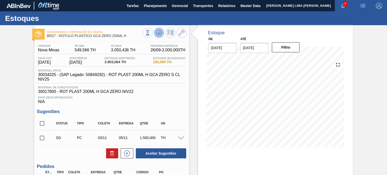
click at [157, 35] on icon at bounding box center [159, 33] width 6 height 6
click at [156, 37] on button at bounding box center [159, 33] width 10 height 10
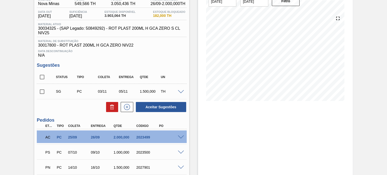
scroll to position [87, 0]
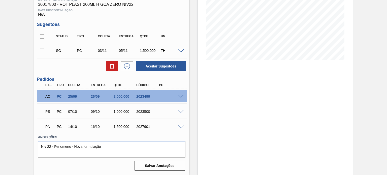
click at [181, 111] on span at bounding box center [181, 112] width 6 height 4
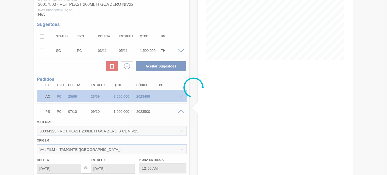
click at [181, 111] on div at bounding box center [193, 87] width 387 height 175
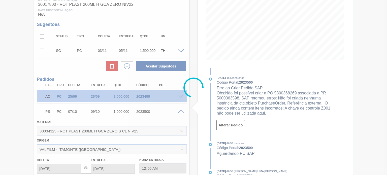
click at [182, 109] on div at bounding box center [193, 87] width 387 height 175
click at [182, 111] on div at bounding box center [193, 87] width 387 height 175
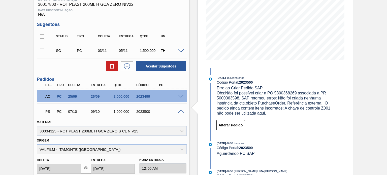
click at [181, 111] on span at bounding box center [181, 112] width 6 height 4
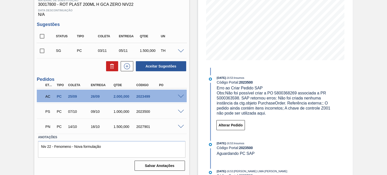
click at [181, 99] on div "AC PC 25/09 26/09 2.000,000 2023499" at bounding box center [112, 96] width 150 height 13
click at [180, 98] on span at bounding box center [181, 97] width 6 height 4
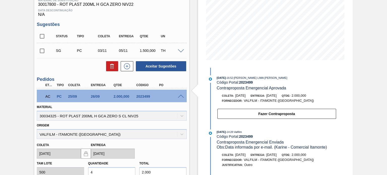
click at [179, 96] on span at bounding box center [181, 97] width 6 height 4
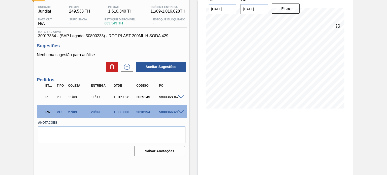
scroll to position [41, 0]
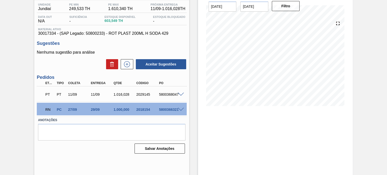
click at [179, 110] on span at bounding box center [181, 110] width 6 height 4
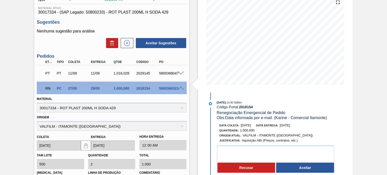
scroll to position [92, 0]
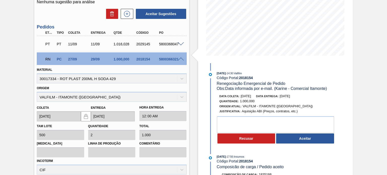
click at [290, 97] on span "[DATE]" at bounding box center [285, 96] width 10 height 4
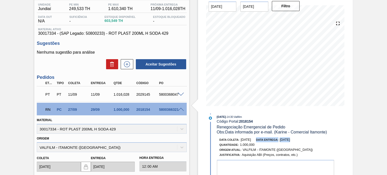
scroll to position [25, 0]
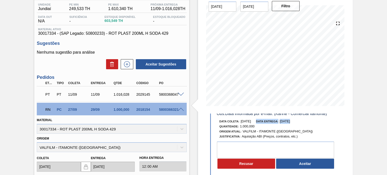
click at [305, 164] on button "Aceitar" at bounding box center [305, 164] width 58 height 10
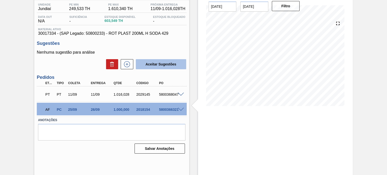
scroll to position [16, 0]
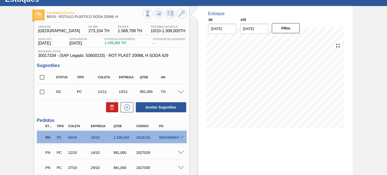
scroll to position [50, 0]
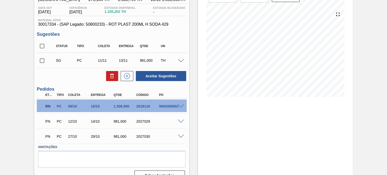
click at [179, 105] on span at bounding box center [181, 107] width 6 height 4
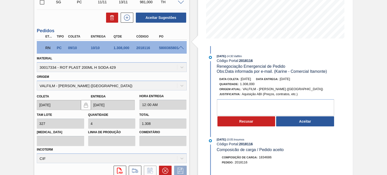
scroll to position [151, 0]
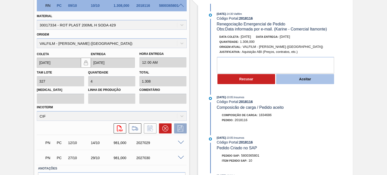
click at [311, 83] on button "Aceitar" at bounding box center [305, 79] width 58 height 10
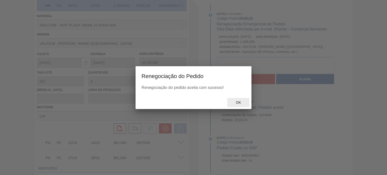
type input "Data informada por e-mail. (Karine - Comercial Itamonte)"
type input "[DATE]"
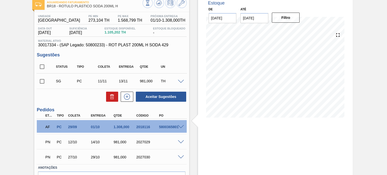
scroll to position [0, 0]
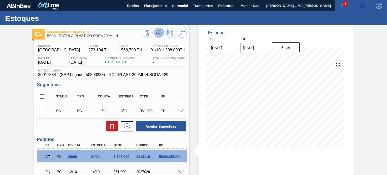
click at [161, 31] on icon at bounding box center [159, 33] width 6 height 6
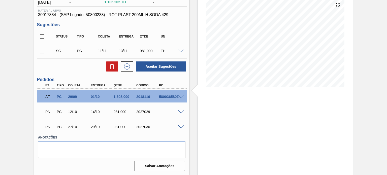
scroll to position [35, 0]
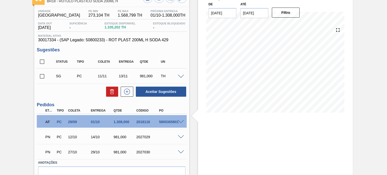
click at [145, 121] on div "2018116" at bounding box center [147, 122] width 25 height 4
copy div "2018116"
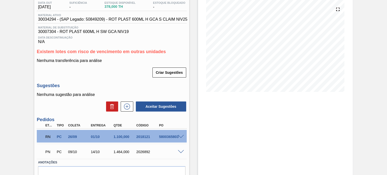
scroll to position [76, 0]
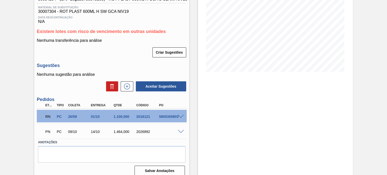
click at [176, 116] on div "5800365803" at bounding box center [170, 117] width 25 height 4
click at [177, 115] on div at bounding box center [182, 116] width 10 height 4
click at [179, 115] on span at bounding box center [181, 117] width 6 height 4
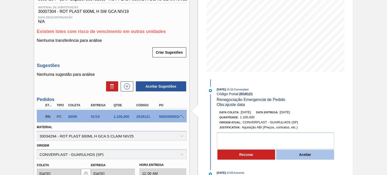
click at [302, 155] on button "Aceitar" at bounding box center [305, 155] width 58 height 10
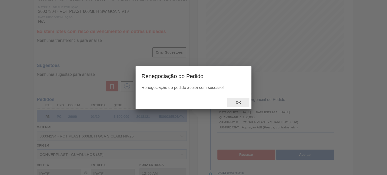
type input "ajuste data"
type input "[DATE]"
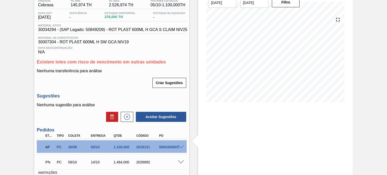
scroll to position [0, 0]
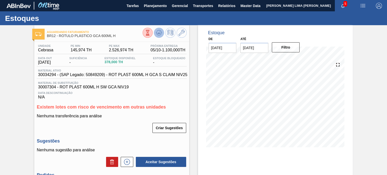
click at [162, 32] on button at bounding box center [159, 33] width 10 height 10
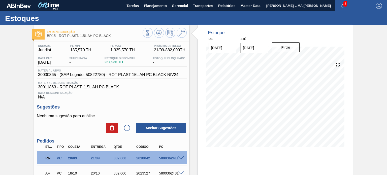
scroll to position [47, 0]
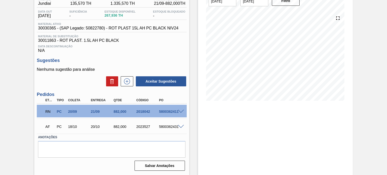
click at [180, 113] on span at bounding box center [181, 112] width 6 height 4
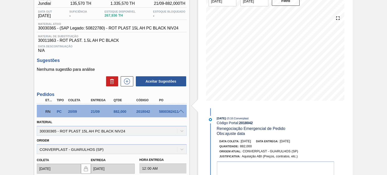
scroll to position [72, 0]
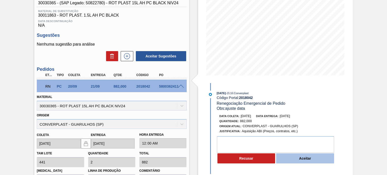
click at [298, 158] on button "Aceitar" at bounding box center [305, 159] width 58 height 10
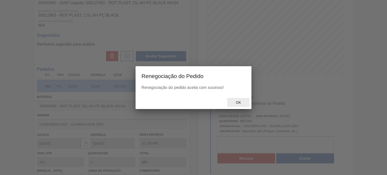
click at [238, 100] on div "Ok" at bounding box center [238, 102] width 22 height 9
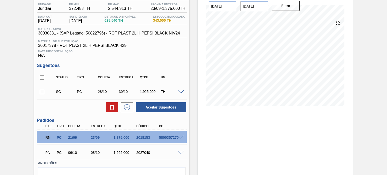
scroll to position [50, 0]
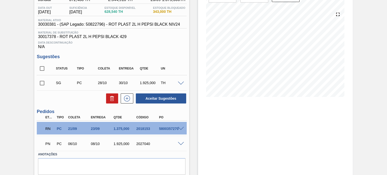
click at [181, 127] on span at bounding box center [181, 129] width 6 height 4
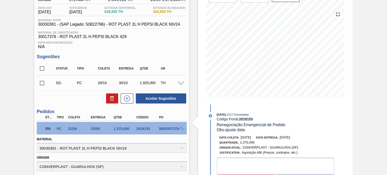
scroll to position [126, 0]
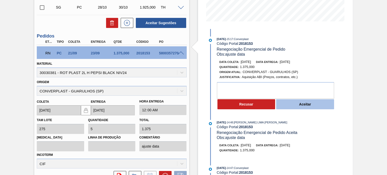
click at [294, 105] on button "Aceitar" at bounding box center [305, 104] width 58 height 10
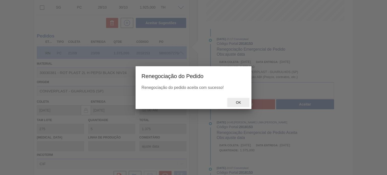
click at [241, 105] on div "Ok" at bounding box center [238, 102] width 22 height 9
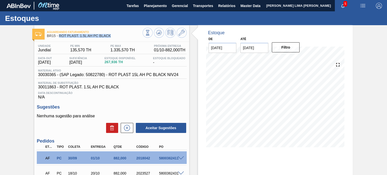
drag, startPoint x: 114, startPoint y: 37, endPoint x: 59, endPoint y: 39, distance: 54.7
click at [59, 39] on div "Aguardando Faturamento BR15 - ROT PLAST. 1.5L AH PC BLACK" at bounding box center [95, 33] width 96 height 11
copy span "ROT PLAST. 1.5L AH PC BLACK"
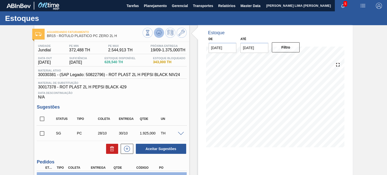
click at [156, 33] on icon at bounding box center [156, 32] width 1 height 1
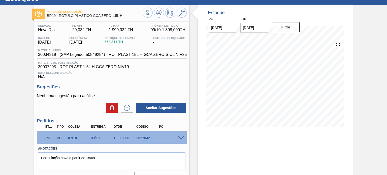
scroll to position [41, 0]
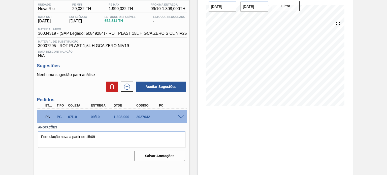
click at [178, 117] on span at bounding box center [181, 117] width 6 height 4
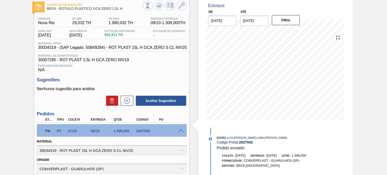
scroll to position [2, 0]
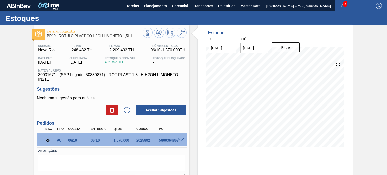
click at [179, 141] on span at bounding box center [181, 141] width 6 height 4
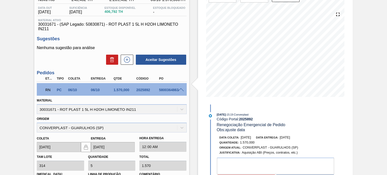
scroll to position [76, 0]
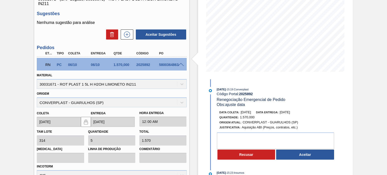
click at [296, 155] on button "Aceitar" at bounding box center [305, 155] width 58 height 10
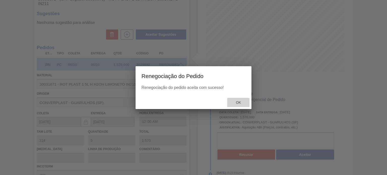
click at [236, 100] on div "Ok" at bounding box center [238, 102] width 22 height 9
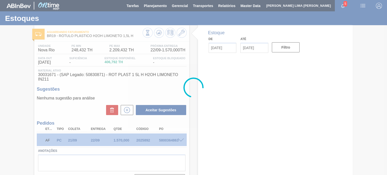
click at [154, 36] on div at bounding box center [193, 87] width 387 height 175
click at [157, 34] on div at bounding box center [193, 87] width 387 height 175
click at [158, 34] on div at bounding box center [193, 87] width 387 height 175
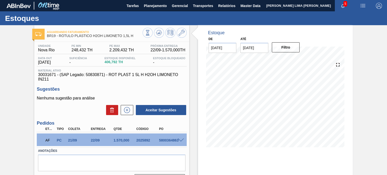
click at [158, 34] on icon at bounding box center [158, 33] width 3 height 2
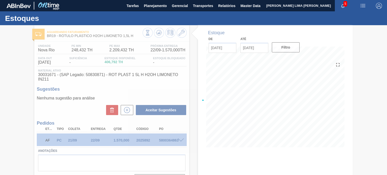
click at [158, 34] on div at bounding box center [193, 100] width 387 height 150
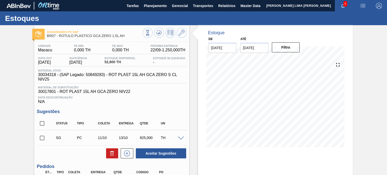
scroll to position [57, 0]
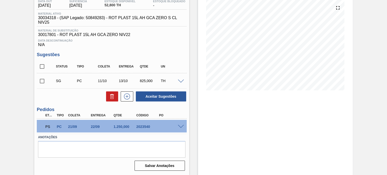
click at [180, 126] on span at bounding box center [181, 127] width 6 height 4
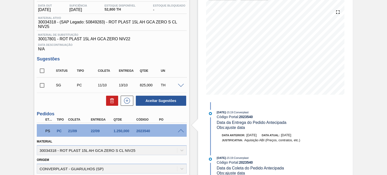
scroll to position [0, 0]
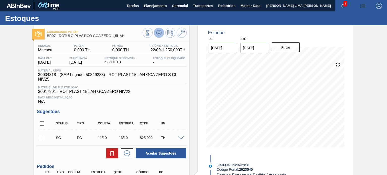
click at [159, 37] on button at bounding box center [159, 33] width 10 height 10
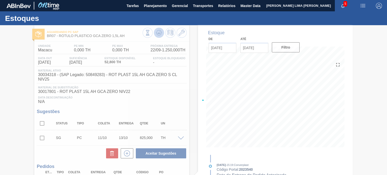
click at [159, 34] on div at bounding box center [193, 100] width 387 height 150
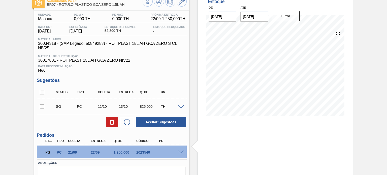
scroll to position [57, 0]
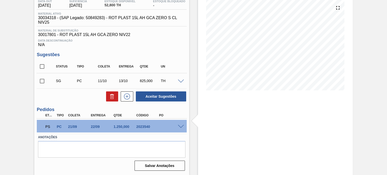
click at [180, 127] on span at bounding box center [181, 127] width 6 height 4
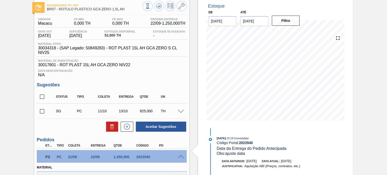
scroll to position [7, 0]
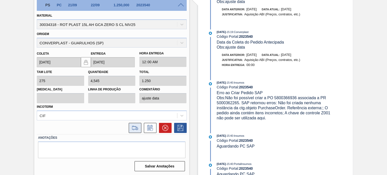
click at [136, 129] on icon at bounding box center [135, 128] width 8 height 6
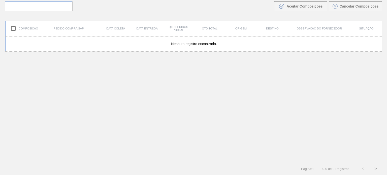
scroll to position [36, 0]
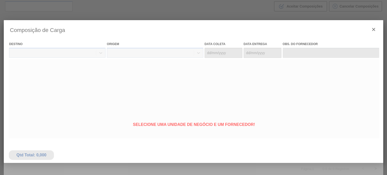
type coleta "21/09/2025"
type entrega "22/09/2025"
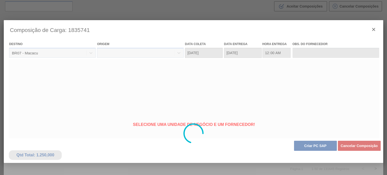
click at [304, 145] on div at bounding box center [194, 133] width 380 height 227
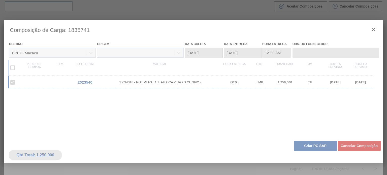
click at [306, 149] on div at bounding box center [194, 133] width 380 height 227
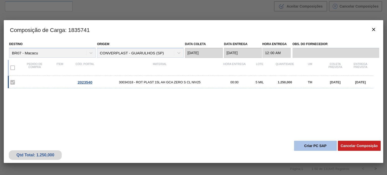
click at [304, 147] on button "Criar PC SAP" at bounding box center [315, 146] width 43 height 10
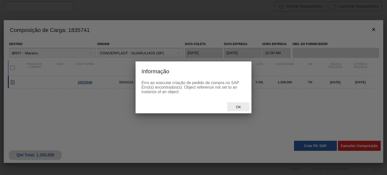
click at [238, 109] on span "Ok" at bounding box center [238, 107] width 13 height 4
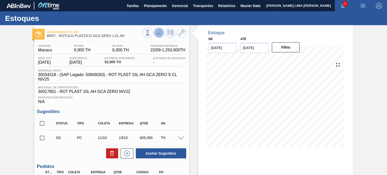
click at [158, 34] on icon at bounding box center [159, 33] width 6 height 6
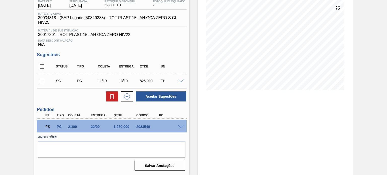
click at [180, 128] on div "PS PC 21/09 22/09 1.250,000 2023540" at bounding box center [112, 126] width 150 height 13
click at [182, 128] on span at bounding box center [181, 127] width 6 height 4
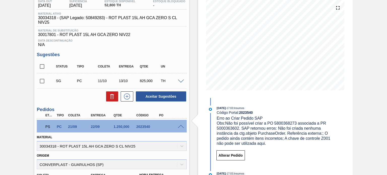
click at [131, 14] on span "Material ativo" at bounding box center [113, 13] width 150 height 3
click at [132, 18] on span "30034318 - (SAP Legado: 50849283) - ROT PLAST 15L AH GCA ZERO S CL NIV25" at bounding box center [113, 20] width 150 height 9
click at [131, 18] on span "30034318 - (SAP Legado: 50849283) - ROT PLAST 15L AH GCA ZERO S CL NIV25" at bounding box center [113, 20] width 150 height 9
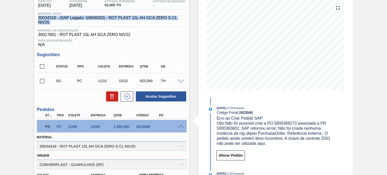
click at [131, 18] on span "30034318 - (SAP Legado: 50849283) - ROT PLAST 15L AH GCA ZERO S CL NIV25" at bounding box center [113, 20] width 150 height 9
copy span "30034318 - (SAP Legado: 50849283) - ROT PLAST 15L AH GCA ZERO S CL NIV25"
click at [47, 19] on span "30034318 - (SAP Legado: 50849283) - ROT PLAST 15L AH GCA ZERO S CL NIV25" at bounding box center [113, 20] width 150 height 9
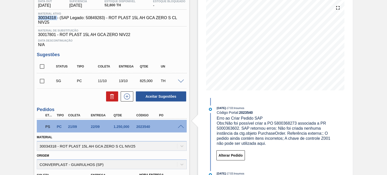
click at [47, 19] on span "30034318 - (SAP Legado: 50849283) - ROT PLAST 15L AH GCA ZERO S CL NIV25" at bounding box center [113, 20] width 150 height 9
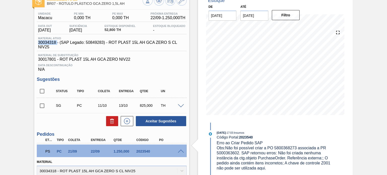
scroll to position [0, 0]
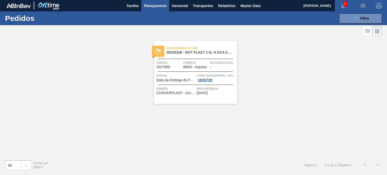
click at [175, 52] on span "30034308 - ROT PLAST 2 5L H GCA S CL NIV25" at bounding box center [200, 53] width 67 height 4
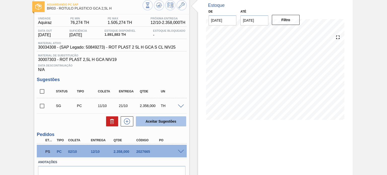
scroll to position [52, 0]
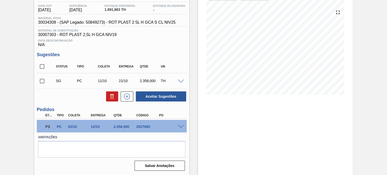
click at [177, 125] on div at bounding box center [182, 127] width 10 height 4
click at [178, 126] on span at bounding box center [181, 127] width 6 height 4
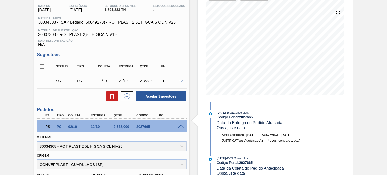
scroll to position [103, 0]
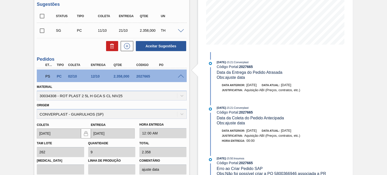
click at [289, 85] on span "12/10/2025" at bounding box center [286, 85] width 10 height 4
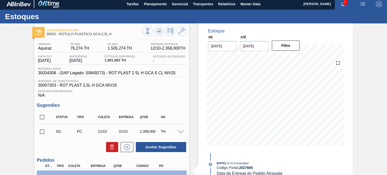
scroll to position [0, 0]
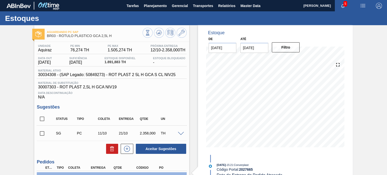
click at [125, 74] on span "30034308 - (SAP Legado: 50849273) - ROT PLAST 2 5L H GCA S CL NIV25" at bounding box center [107, 75] width 138 height 5
click at [126, 74] on span "30034308 - (SAP Legado: 50849273) - ROT PLAST 2 5L H GCA S CL NIV25" at bounding box center [107, 75] width 138 height 5
copy span "PLAST"
click at [126, 74] on span "30034308 - (SAP Legado: 50849273) - ROT PLAST 2 5L H GCA S CL NIV25" at bounding box center [107, 75] width 138 height 5
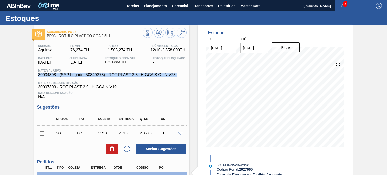
click at [126, 74] on span "30034308 - (SAP Legado: 50849273) - ROT PLAST 2 5L H GCA S CL NIV25" at bounding box center [107, 75] width 138 height 5
copy span "30034308 - (SAP Legado: 50849273) - ROT PLAST 2 5L H GCA S CL NIV25"
click at [49, 74] on span "30034308 - (SAP Legado: 50849273) - ROT PLAST 2 5L H GCA S CL NIV25" at bounding box center [107, 75] width 138 height 5
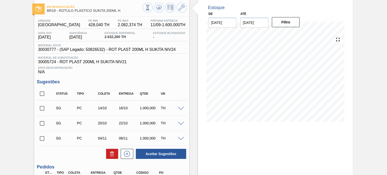
scroll to position [76, 0]
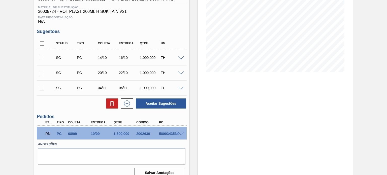
click at [178, 133] on span at bounding box center [181, 134] width 6 height 4
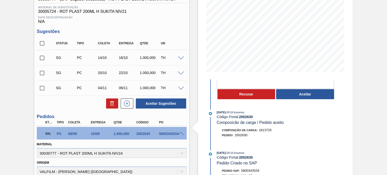
scroll to position [0, 0]
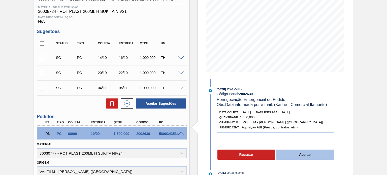
click at [303, 157] on button "Aceitar" at bounding box center [305, 155] width 58 height 10
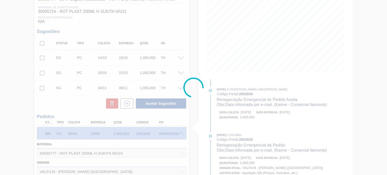
click at [245, 104] on div at bounding box center [193, 87] width 387 height 175
type input "Data informada por e-mail. (Karine - Comercial Itamonte)"
type input "17/09/2025"
type input "[DATE]"
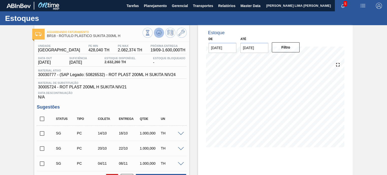
click at [161, 36] on icon at bounding box center [159, 33] width 6 height 6
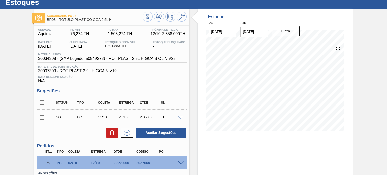
scroll to position [25, 0]
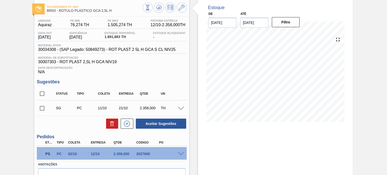
click at [181, 152] on span at bounding box center [181, 154] width 6 height 4
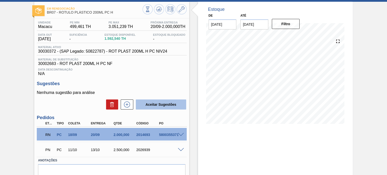
scroll to position [47, 0]
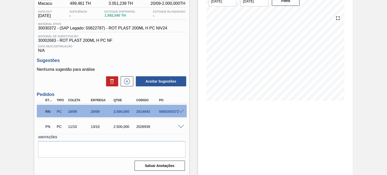
click at [180, 109] on div "RN PC 18/09 20/09 2.000,000 2014693 5800355371" at bounding box center [112, 111] width 150 height 13
click at [180, 110] on span at bounding box center [181, 112] width 6 height 4
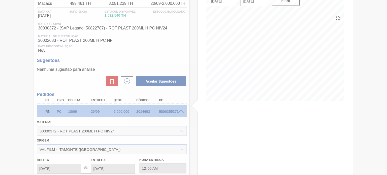
click at [180, 55] on div at bounding box center [193, 87] width 387 height 175
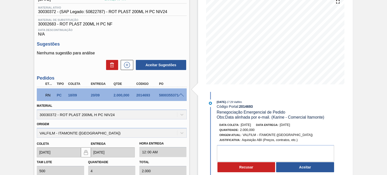
scroll to position [72, 0]
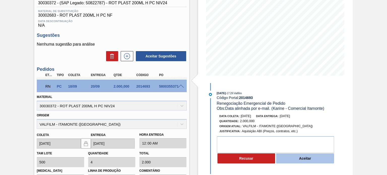
click at [302, 160] on button "Aceitar" at bounding box center [305, 159] width 58 height 10
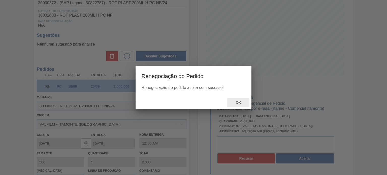
click at [233, 103] on span "Ok" at bounding box center [238, 103] width 13 height 4
